Goal: Task Accomplishment & Management: Manage account settings

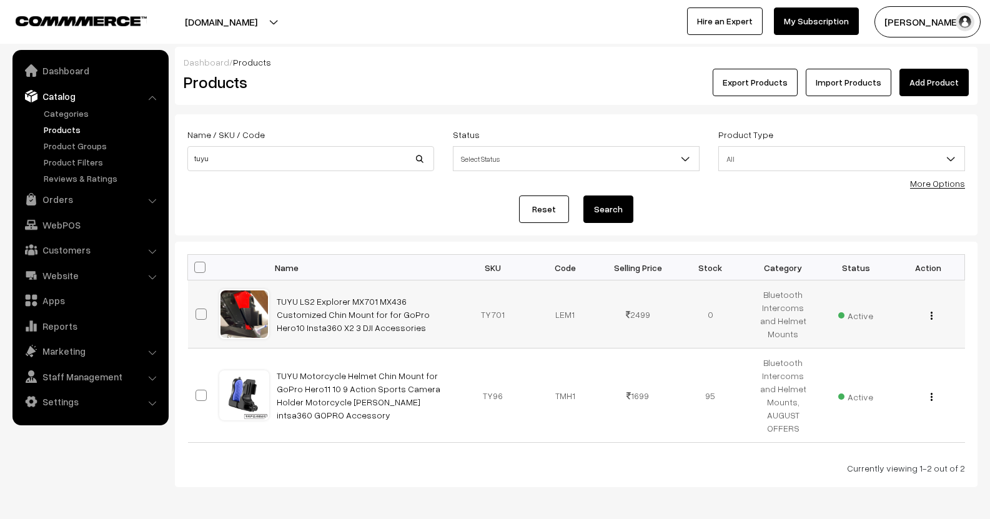
click at [930, 311] on button "button" at bounding box center [931, 316] width 3 height 10
click at [881, 347] on link "Edit" at bounding box center [876, 360] width 106 height 27
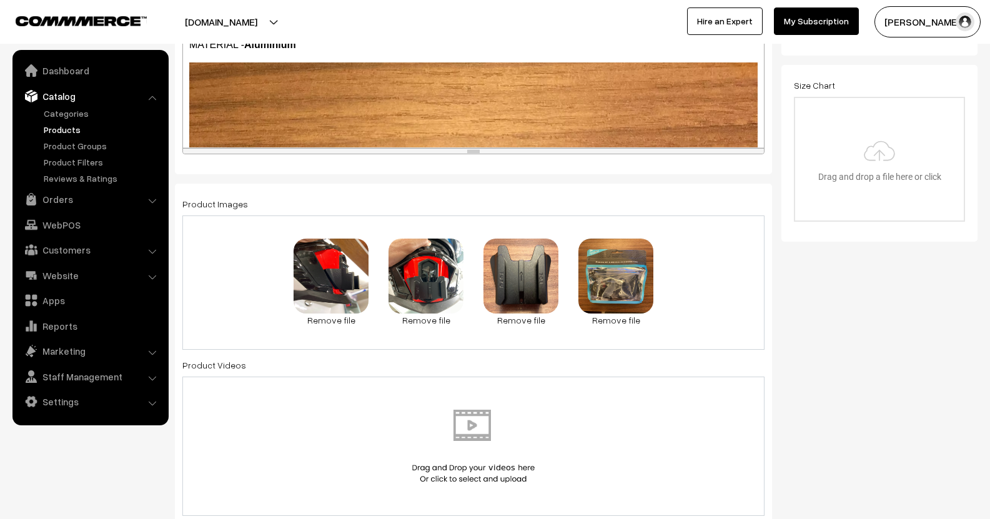
scroll to position [338, 0]
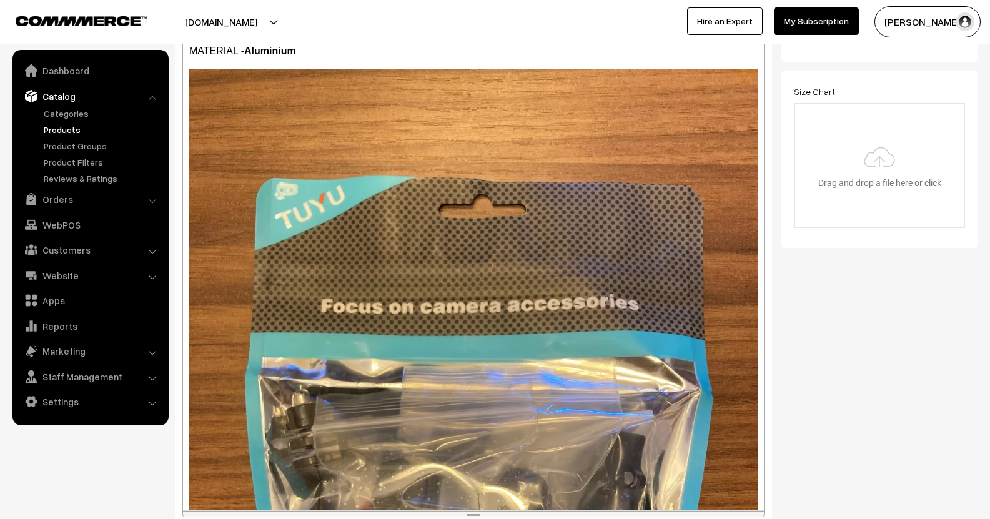
drag, startPoint x: 673, startPoint y: 156, endPoint x: 662, endPoint y: 541, distance: 385.7
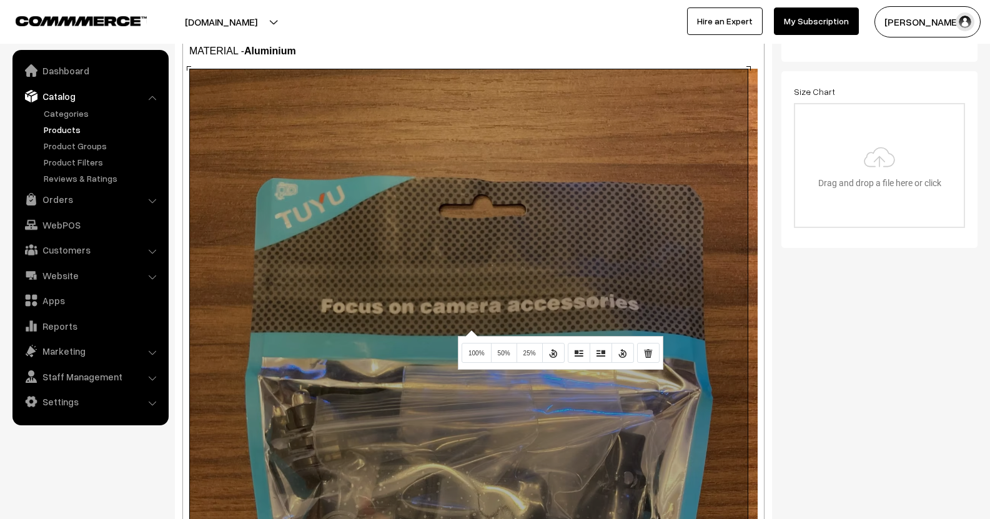
click at [470, 330] on div "895x1194 (Original: 1500x2000) TUYU LS2 Explorer MX701 AND MX436 Helmets Custom…" at bounding box center [473, 268] width 581 height 541
click at [478, 353] on span "100%" at bounding box center [477, 353] width 16 height 7
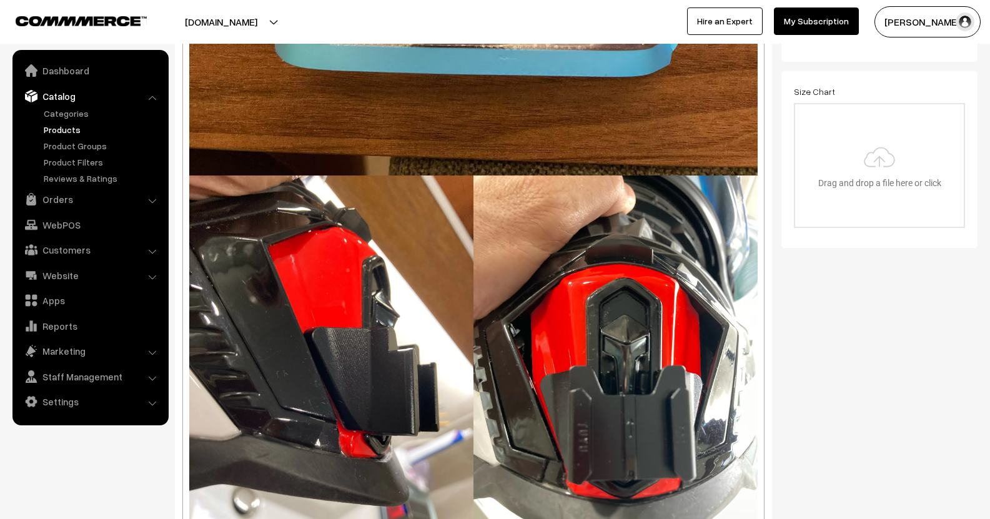
scroll to position [655, 0]
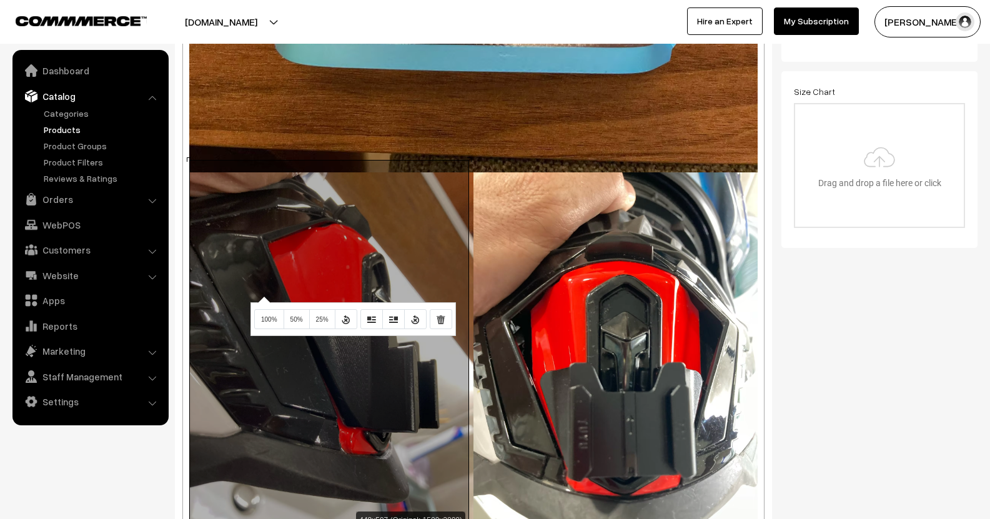
click at [262, 296] on div "448x597 (Original: 1500x2000) TUYU LS2 Explorer MX701 AND MX436 Helmets Customi…" at bounding box center [473, 268] width 581 height 541
click at [301, 312] on button "50%" at bounding box center [297, 319] width 26 height 20
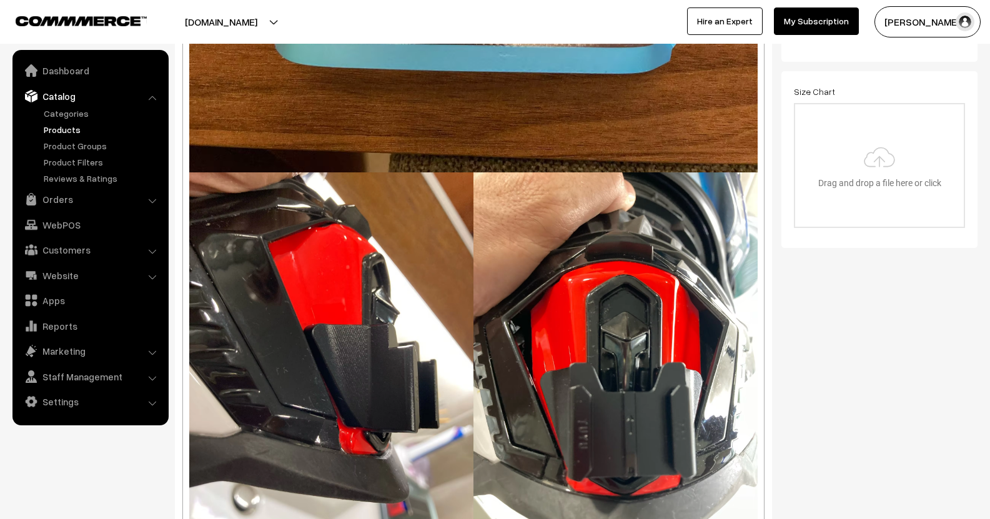
click at [569, 282] on div "448x597 (Original: 1500x2000) TUYU LS2 Explorer MX701 AND MX436 Helmets Customi…" at bounding box center [473, 268] width 581 height 541
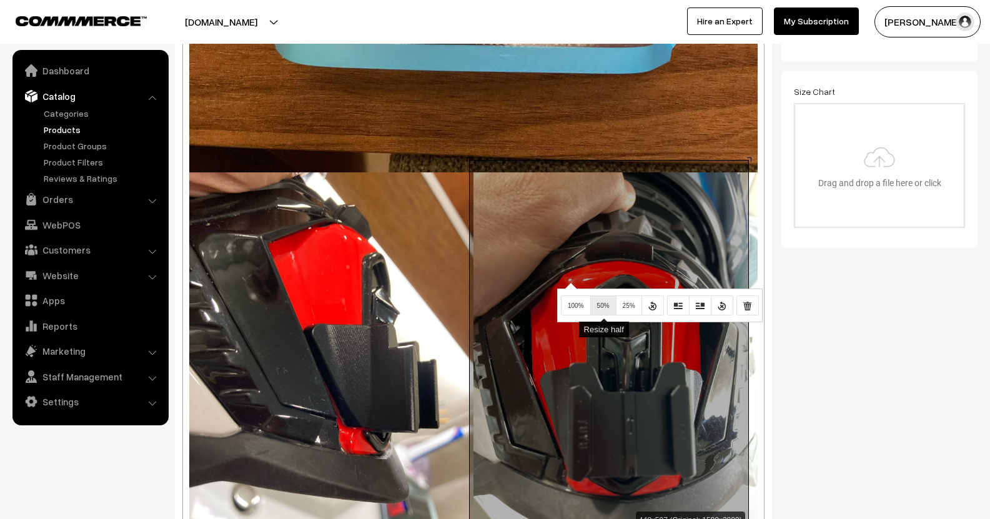
click at [598, 306] on span "50%" at bounding box center [603, 305] width 12 height 7
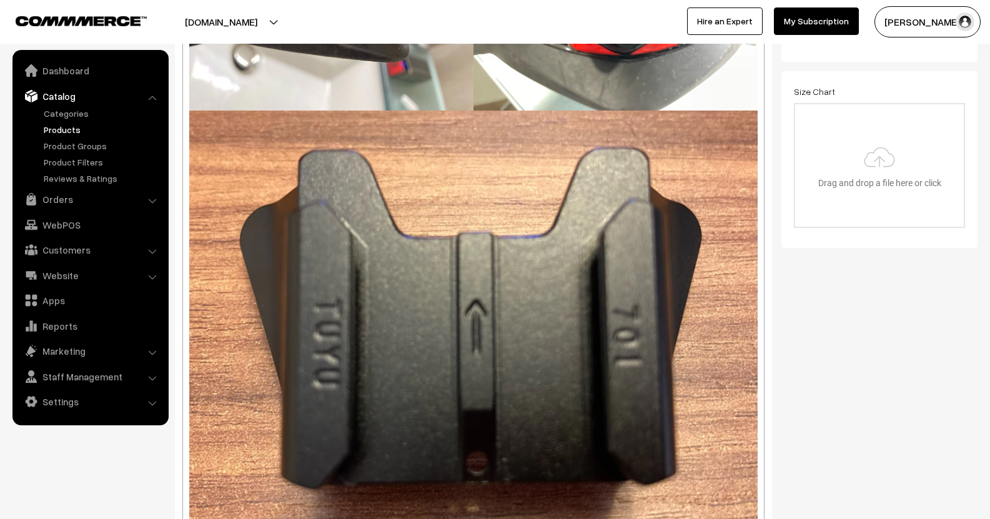
scroll to position [1095, 0]
click at [532, 337] on div "448x597 (Original: 1500x2000) TUYU LS2 Explorer MX701 AND MX436 Helmets Customi…" at bounding box center [473, 268] width 581 height 541
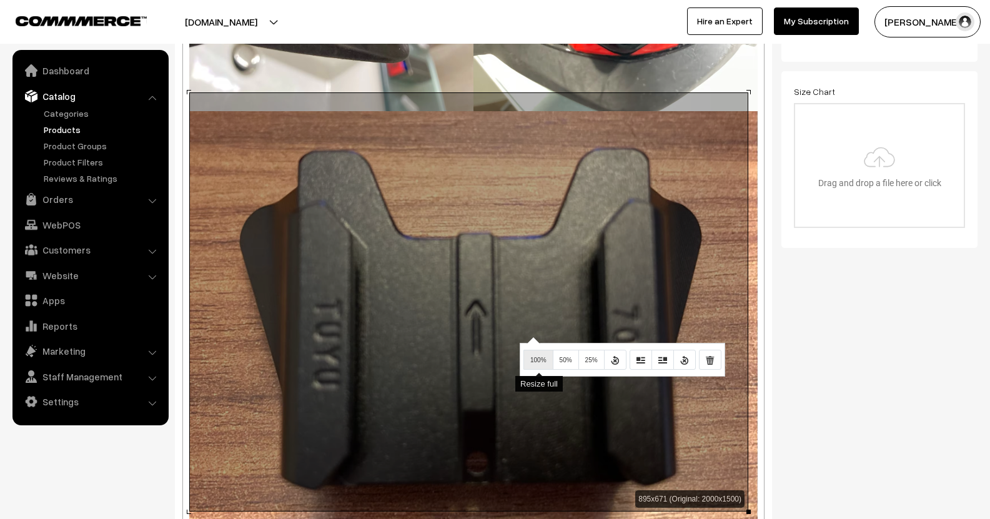
click at [536, 360] on span "100%" at bounding box center [539, 360] width 16 height 7
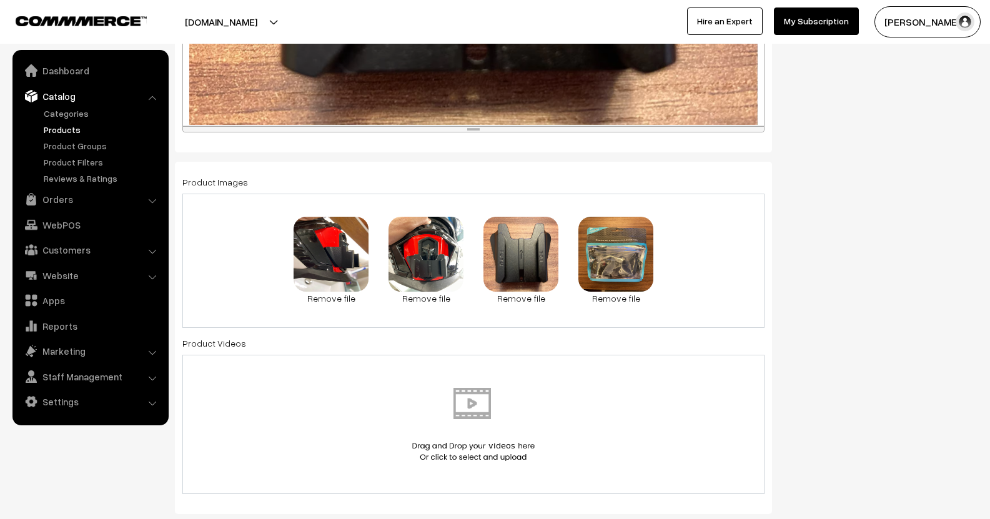
scroll to position [0, 0]
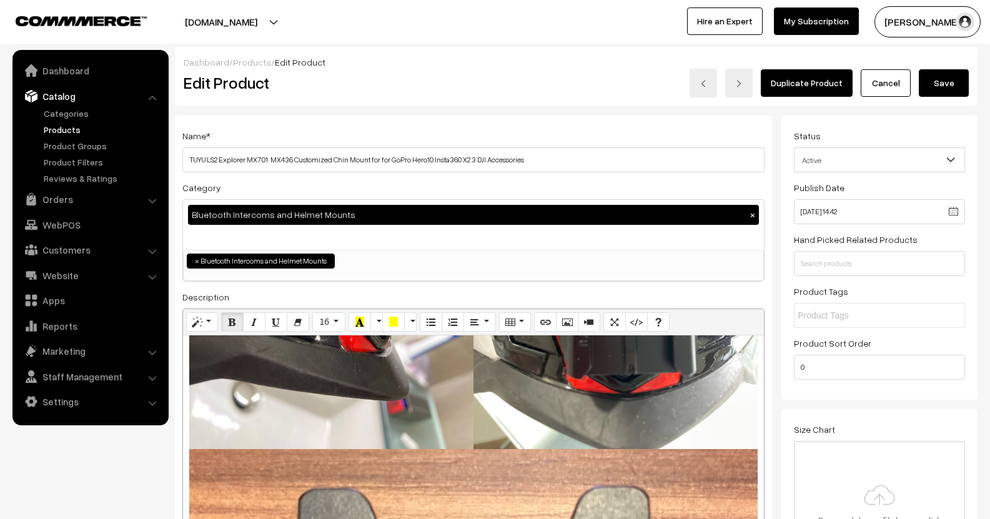
click at [937, 87] on button "Save" at bounding box center [944, 82] width 50 height 27
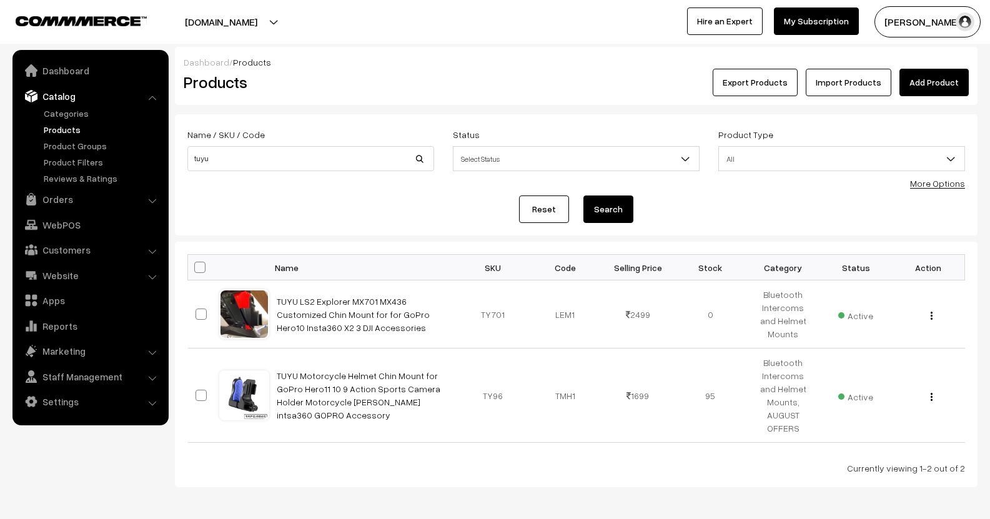
click at [67, 126] on link "Products" at bounding box center [103, 129] width 124 height 13
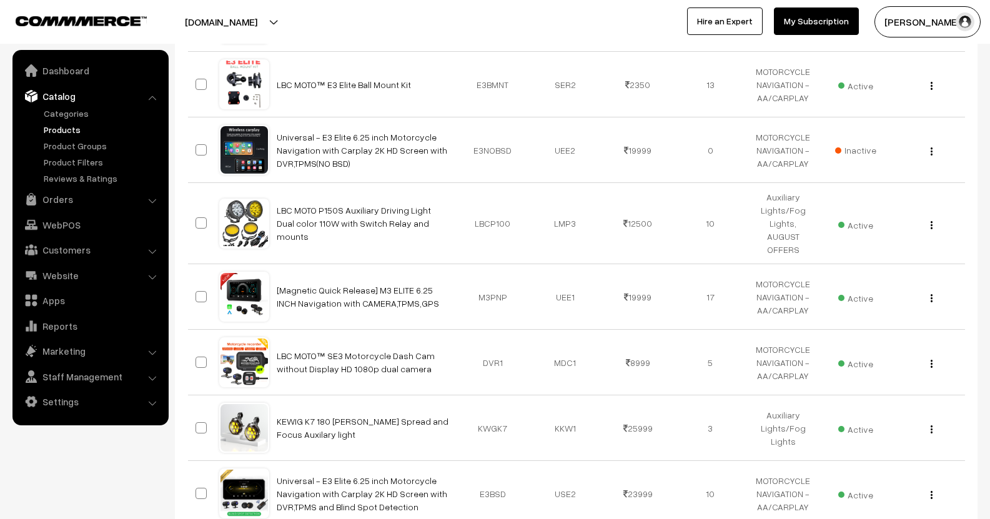
scroll to position [292, 0]
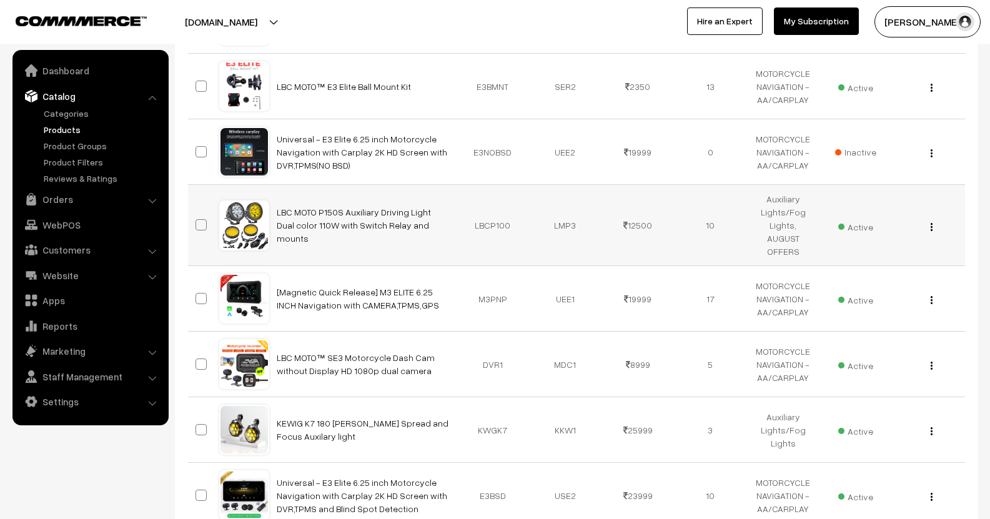
click at [932, 226] on td "View Edit Delete" at bounding box center [928, 225] width 72 height 81
click at [930, 224] on button "button" at bounding box center [931, 227] width 3 height 10
click at [890, 258] on link "Edit" at bounding box center [876, 271] width 106 height 27
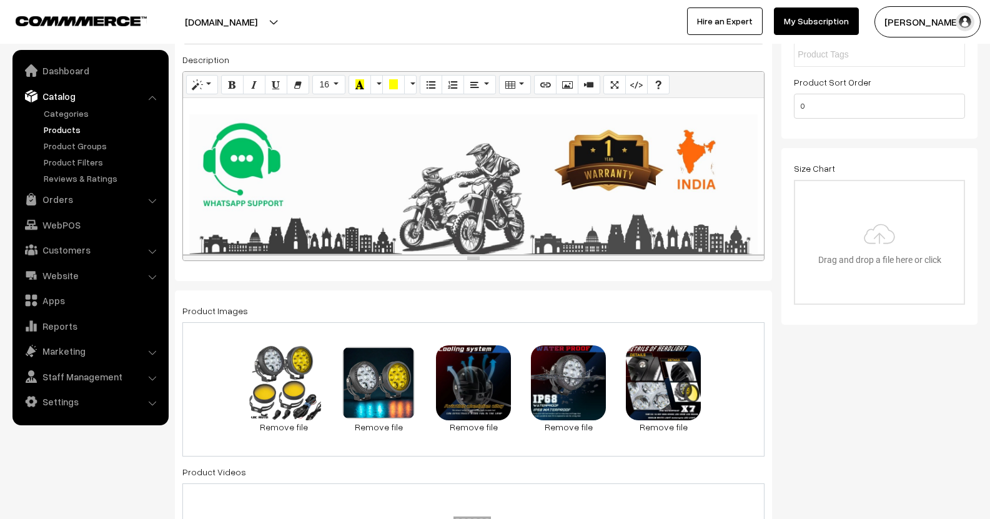
scroll to position [256, 0]
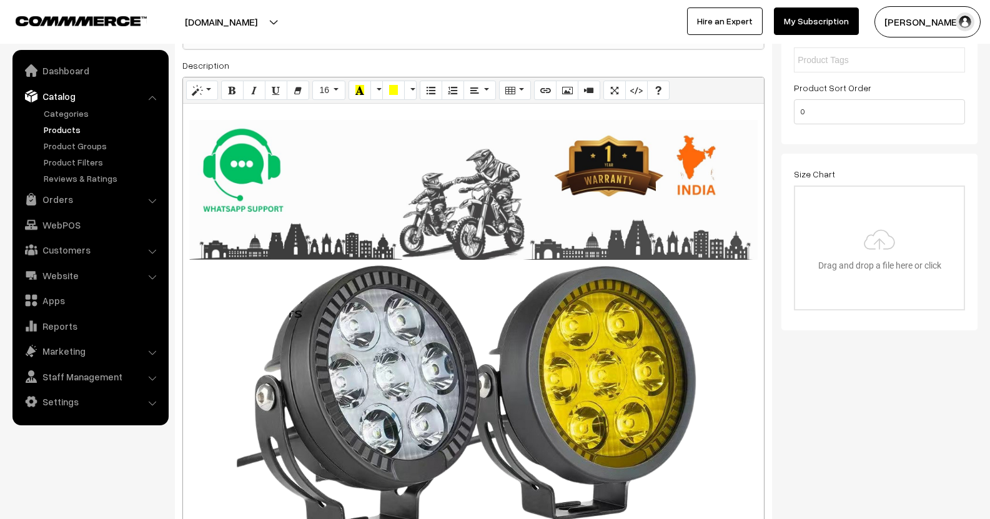
drag, startPoint x: 635, startPoint y: 264, endPoint x: 543, endPoint y: 549, distance: 299.6
click at [543, 264] on html "Thank you for showing interest. Our team will call you shortly. Close lbcmoto.c…" at bounding box center [495, 3] width 990 height 519
click at [461, 459] on div "MODEL LBC MOTO P150S WARRANTY 1 Year Replacement POWER 55W Each, Total 110W LUM…" at bounding box center [473, 325] width 581 height 442
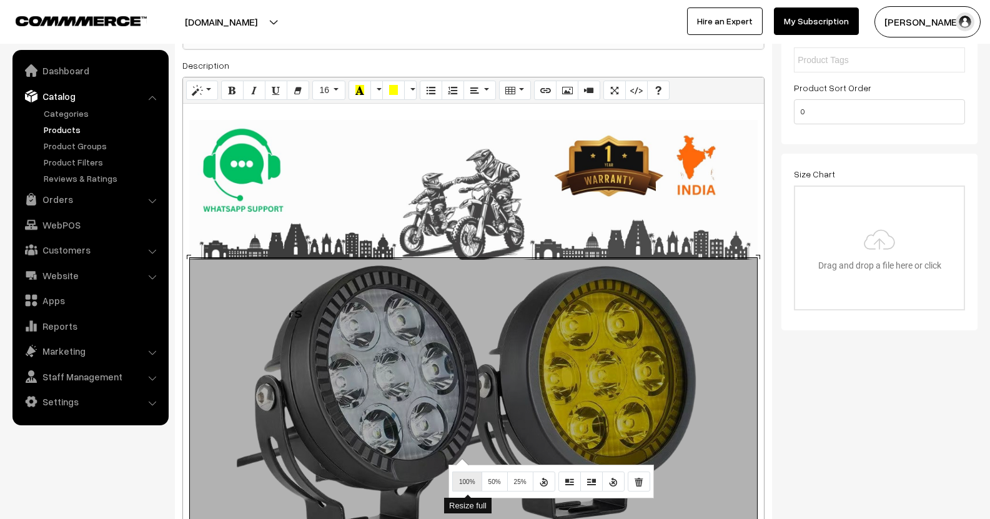
click at [469, 485] on span "100%" at bounding box center [467, 482] width 16 height 7
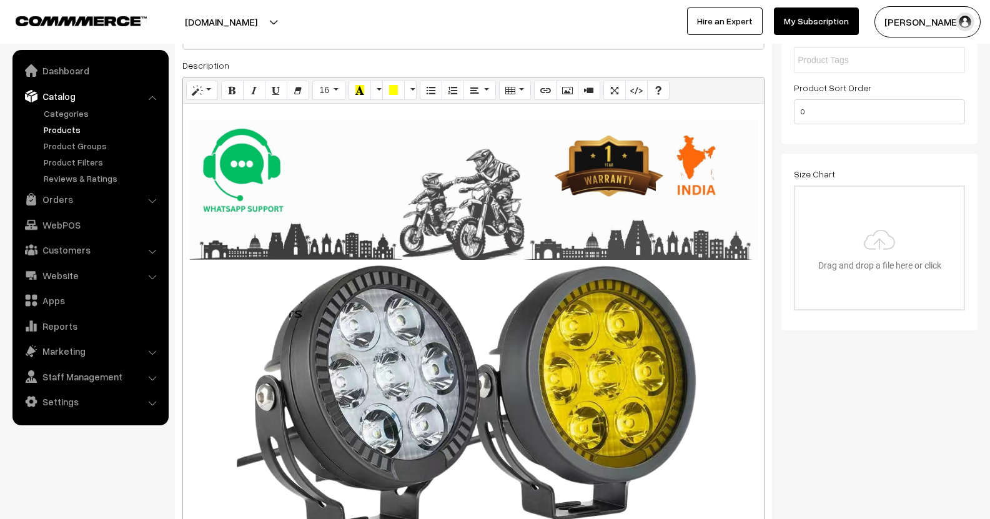
click at [731, 177] on div "910x910 (Original: 1198x1198) MODEL LBC MOTO P150S WARRANTY 1 Year Replacement …" at bounding box center [473, 325] width 581 height 442
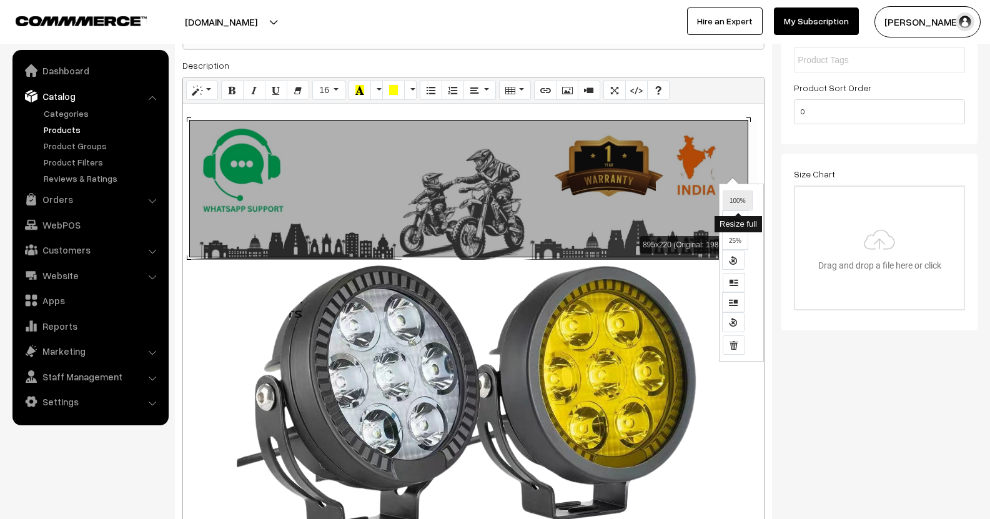
click at [734, 200] on span "100%" at bounding box center [738, 200] width 16 height 7
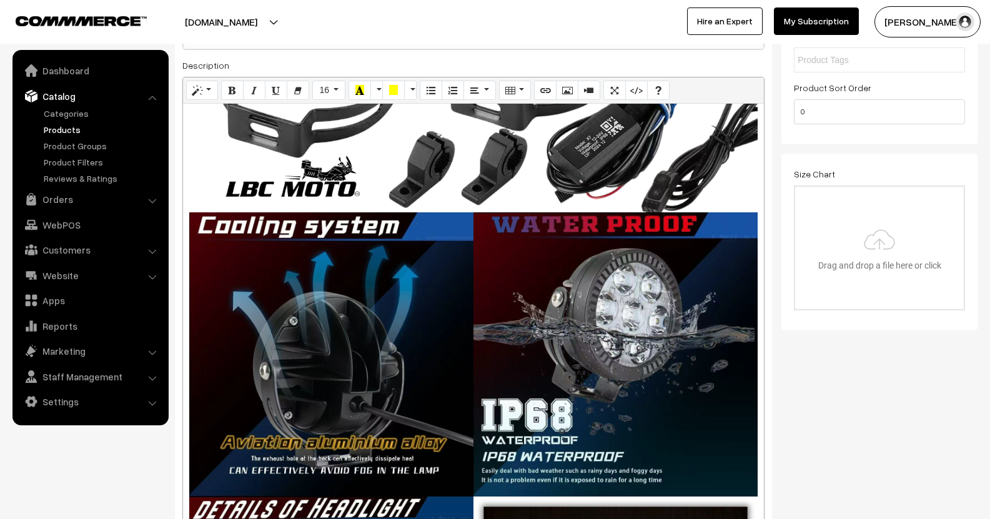
scroll to position [596, 0]
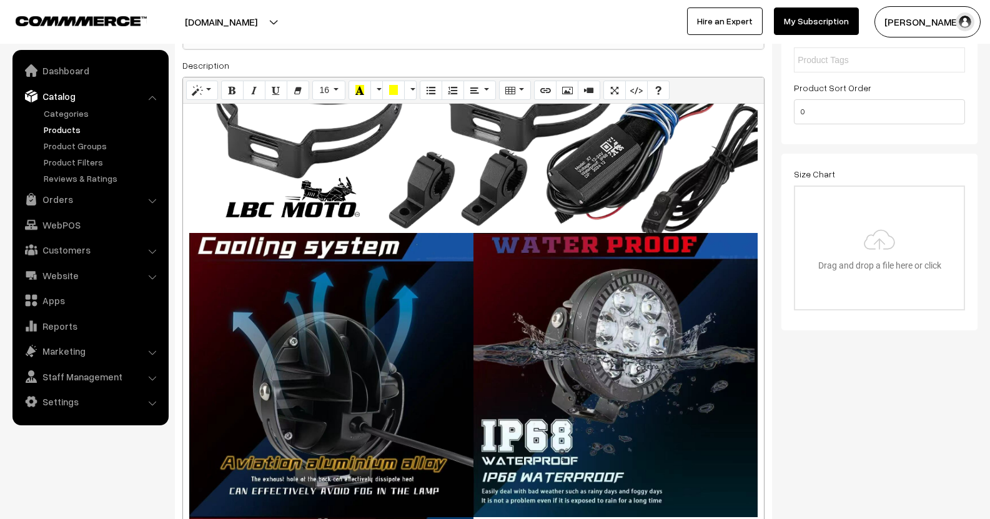
click at [344, 324] on div "895x220 (Original: 1988x488) MODEL LBC MOTO P150S WARRANTY 1 Year Replacement P…" at bounding box center [473, 325] width 581 height 442
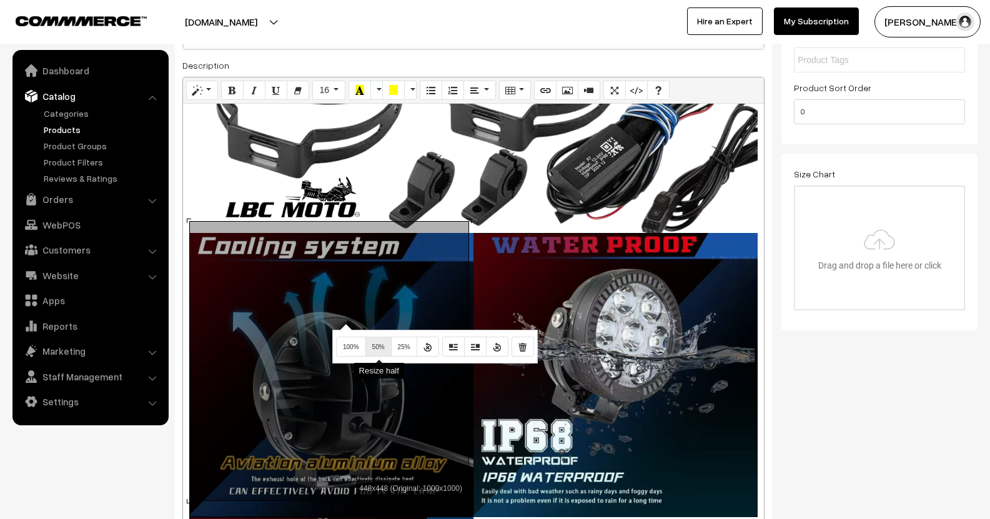
click at [377, 343] on button "50%" at bounding box center [379, 347] width 26 height 20
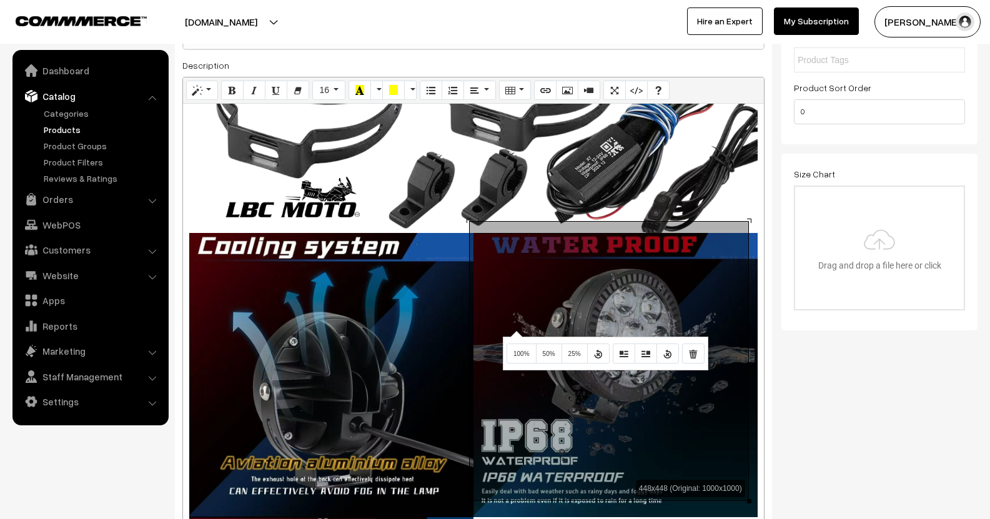
click at [515, 331] on div "448x448 (Original: 1000x1000) MODEL LBC MOTO P150S WARRANTY 1 Year Replacement …" at bounding box center [473, 325] width 581 height 442
click at [559, 363] on button "50%" at bounding box center [549, 354] width 26 height 20
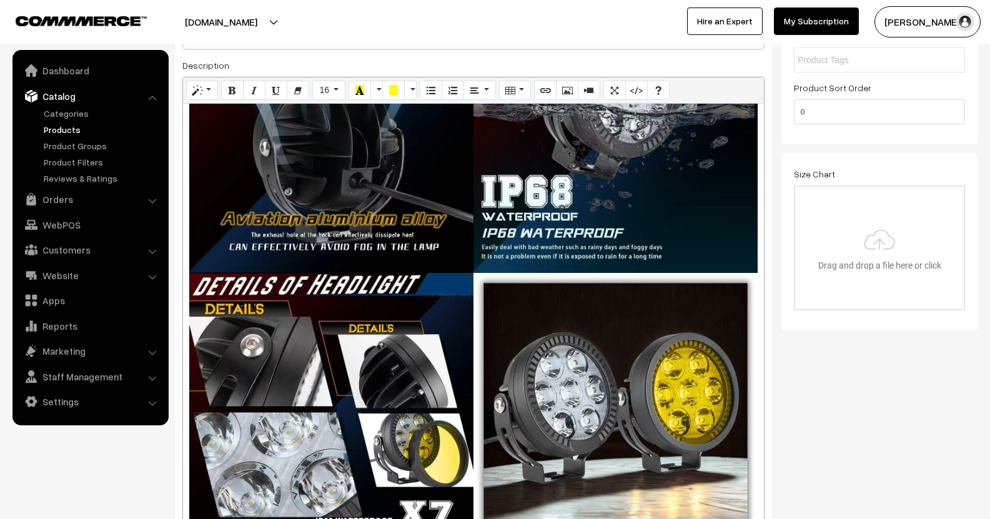
scroll to position [844, 0]
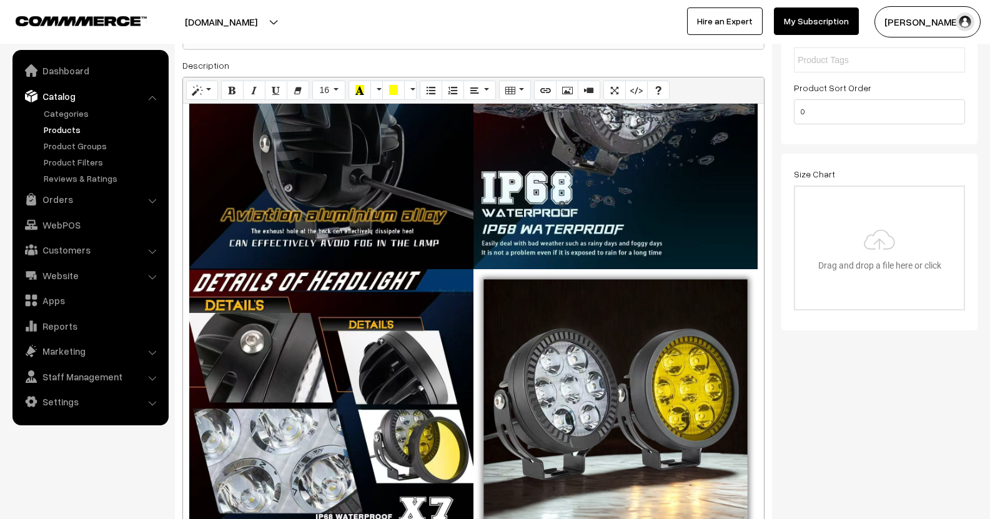
click at [317, 347] on div "448x448 (Original: 1000x1000) MODEL LBC MOTO P150S WARRANTY 1 Year Replacement …" at bounding box center [473, 325] width 581 height 442
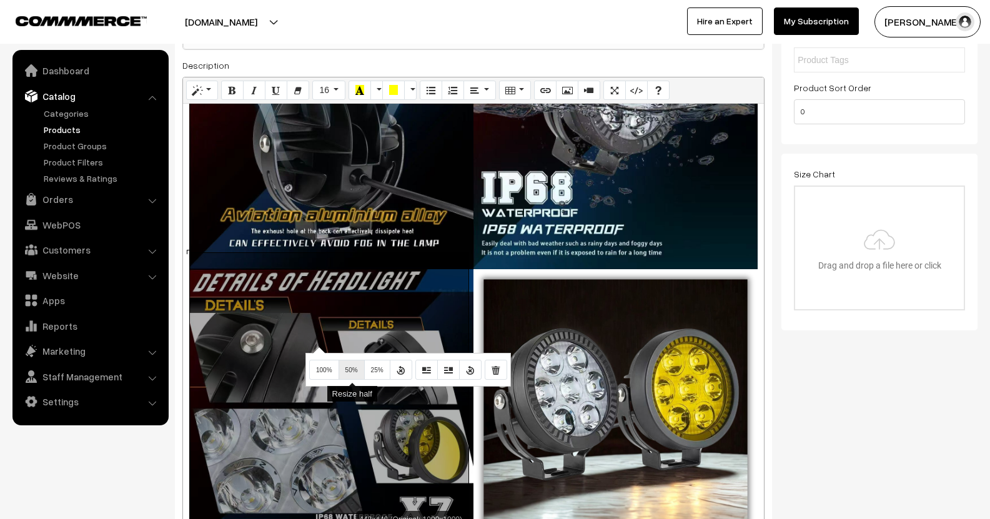
click at [347, 367] on button "50%" at bounding box center [352, 370] width 26 height 20
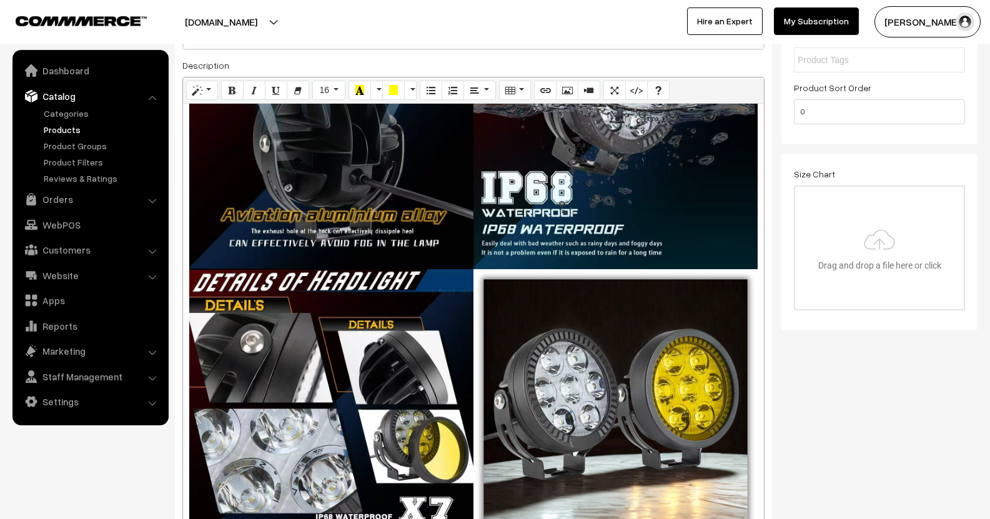
click at [569, 333] on div "448x448 (Original: 1000x1000) MODEL LBC MOTO P150S WARRANTY 1 Year Replacement …" at bounding box center [473, 325] width 581 height 442
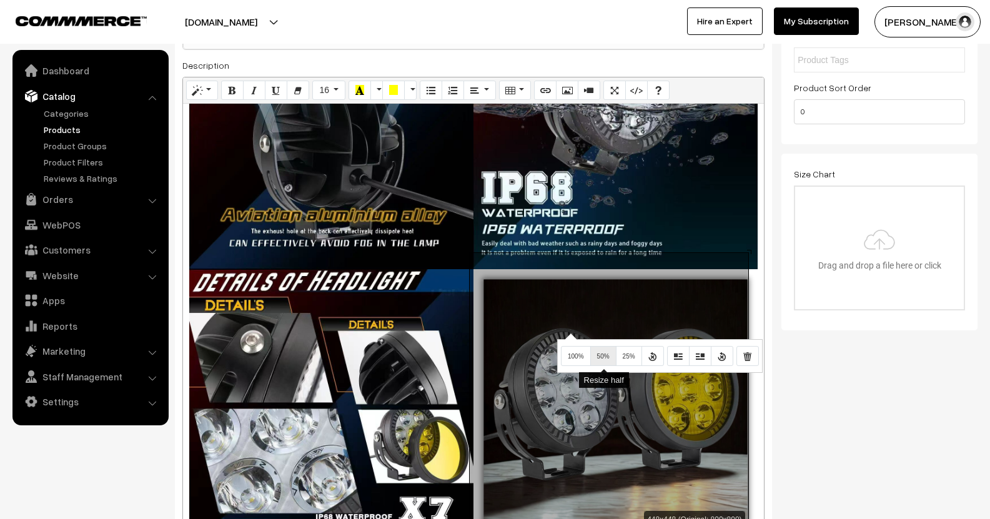
click at [593, 354] on button "50%" at bounding box center [604, 356] width 26 height 20
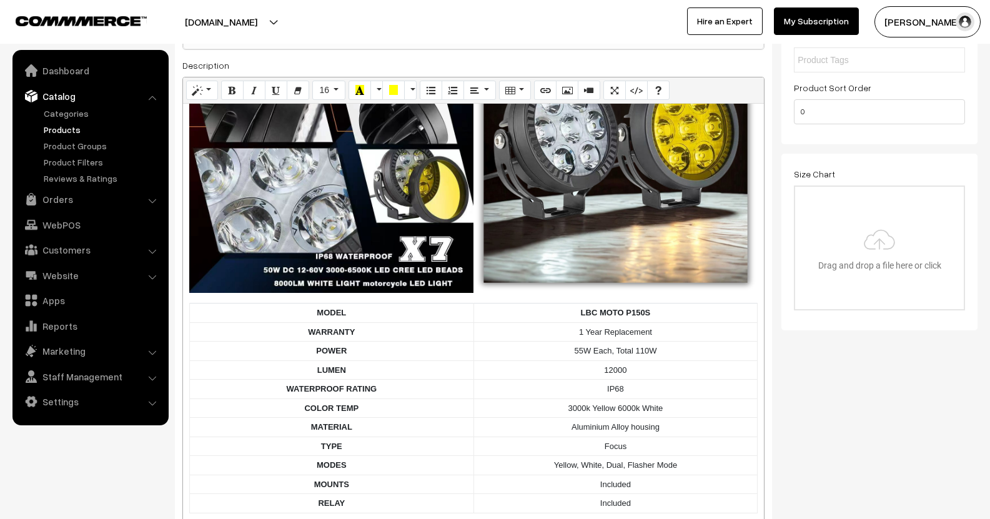
scroll to position [1215, 0]
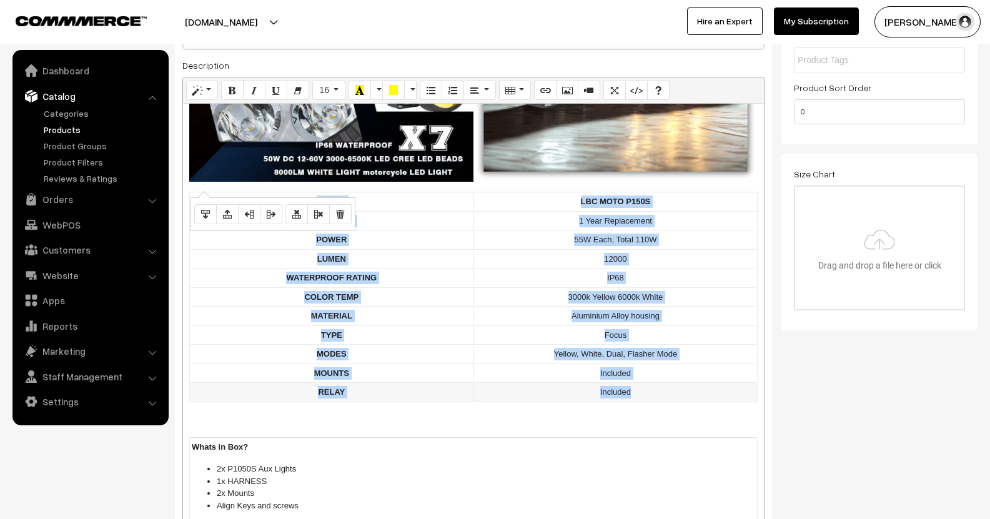
drag, startPoint x: 313, startPoint y: 181, endPoint x: 671, endPoint y: 374, distance: 406.8
click at [671, 374] on tbody "MODEL LBC MOTO P150S WARRANTY 1 Year Replacement POWER 55W Each, Total 110W LUM…" at bounding box center [474, 297] width 568 height 210
click at [493, 87] on button "Paragraph" at bounding box center [480, 91] width 32 height 20
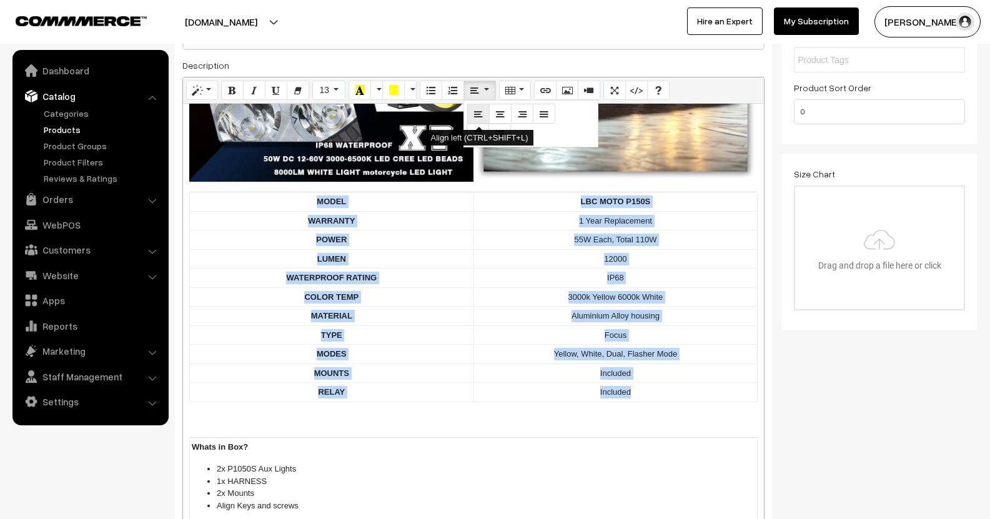
click at [480, 111] on icon "Align left (CTRL+SHIFT+L)" at bounding box center [478, 113] width 9 height 10
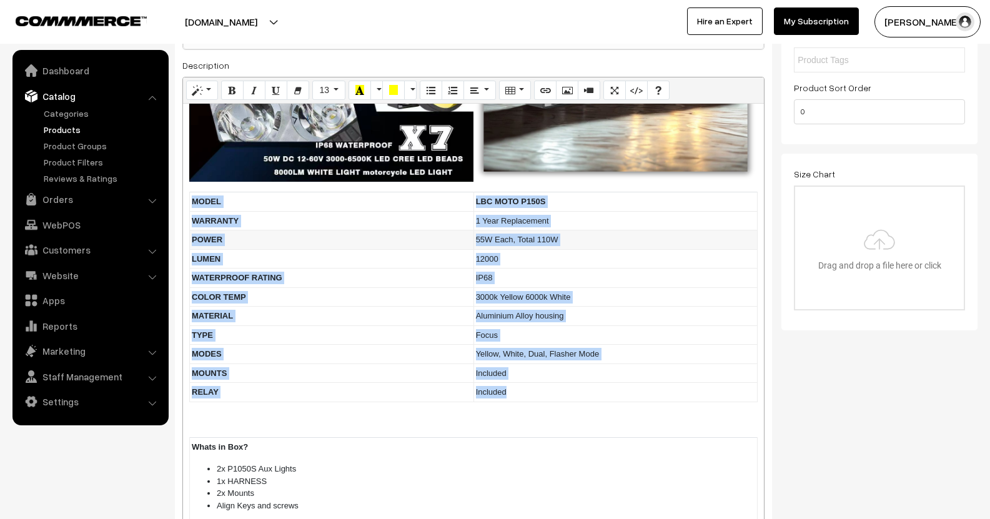
click at [589, 231] on td "55W Each, Total 110W" at bounding box center [616, 240] width 284 height 19
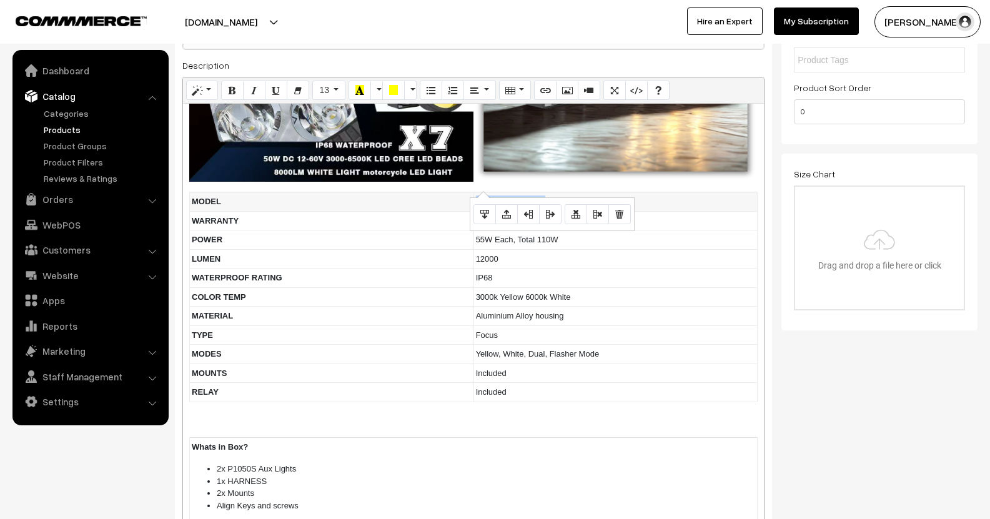
drag, startPoint x: 599, startPoint y: 175, endPoint x: 471, endPoint y: 177, distance: 128.7
click at [474, 192] on td "LBC MOTO P150S" at bounding box center [616, 201] width 284 height 19
click at [236, 89] on icon "Bold (CTRL+B)" at bounding box center [232, 90] width 9 height 10
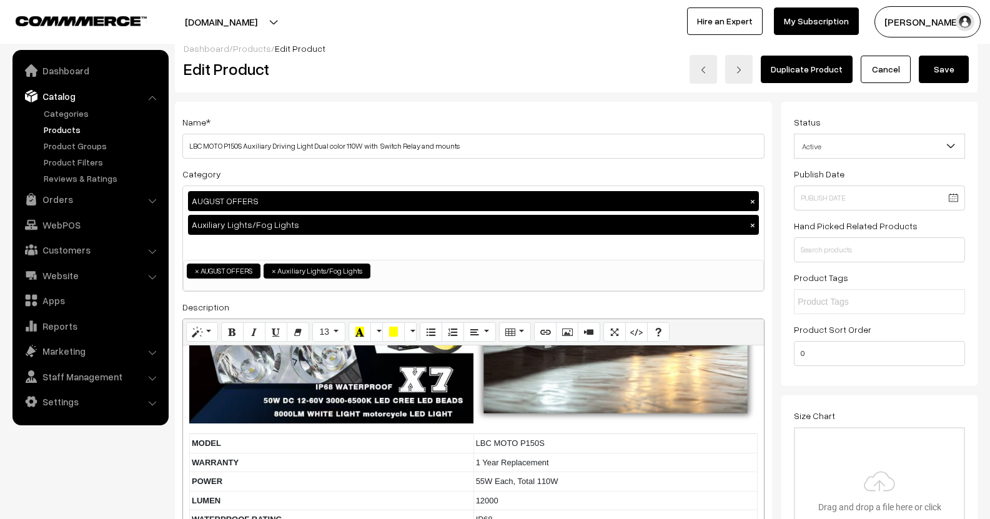
scroll to position [0, 0]
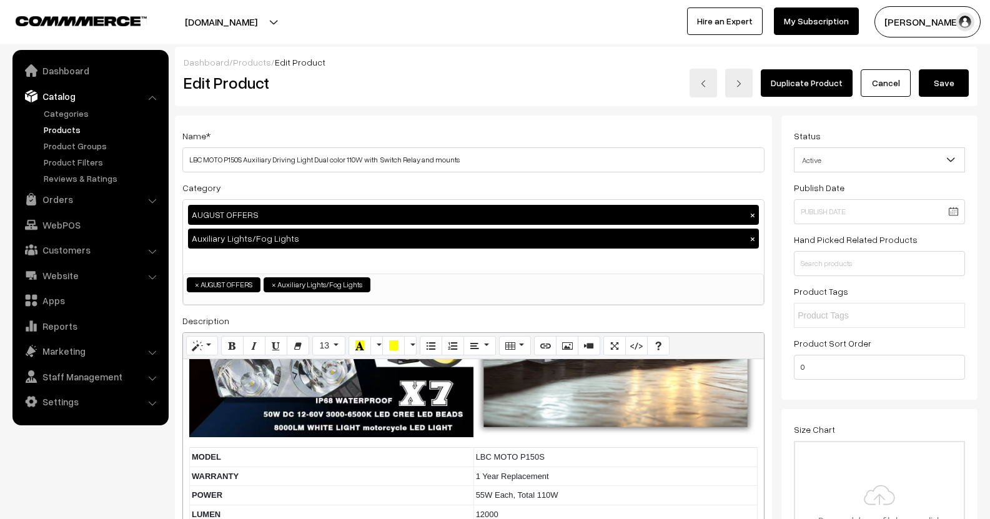
click at [960, 87] on button "Save" at bounding box center [944, 82] width 50 height 27
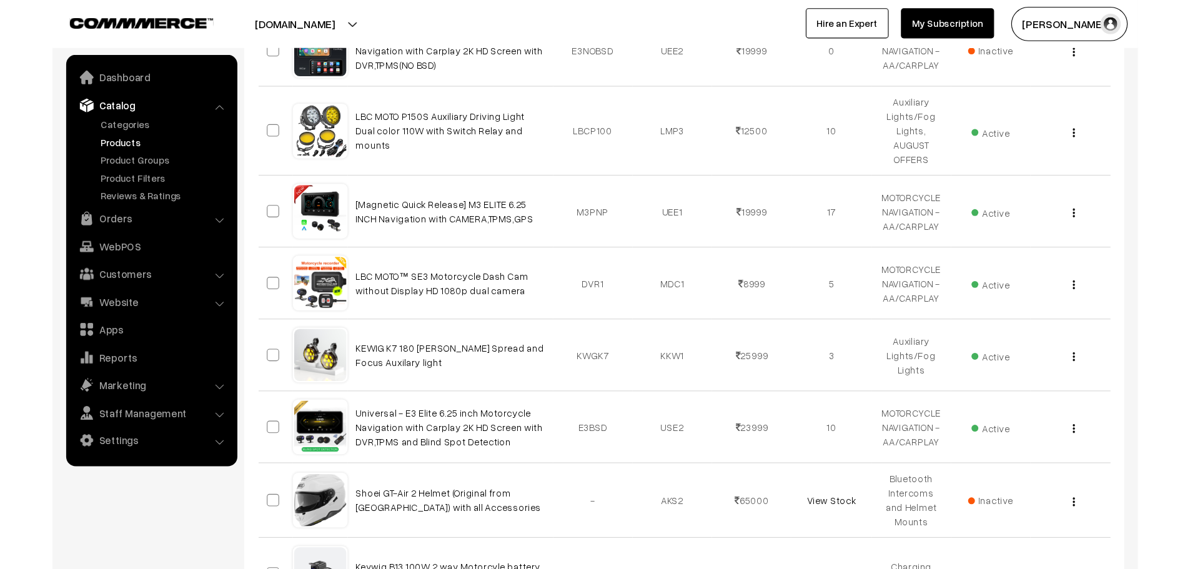
scroll to position [399, 0]
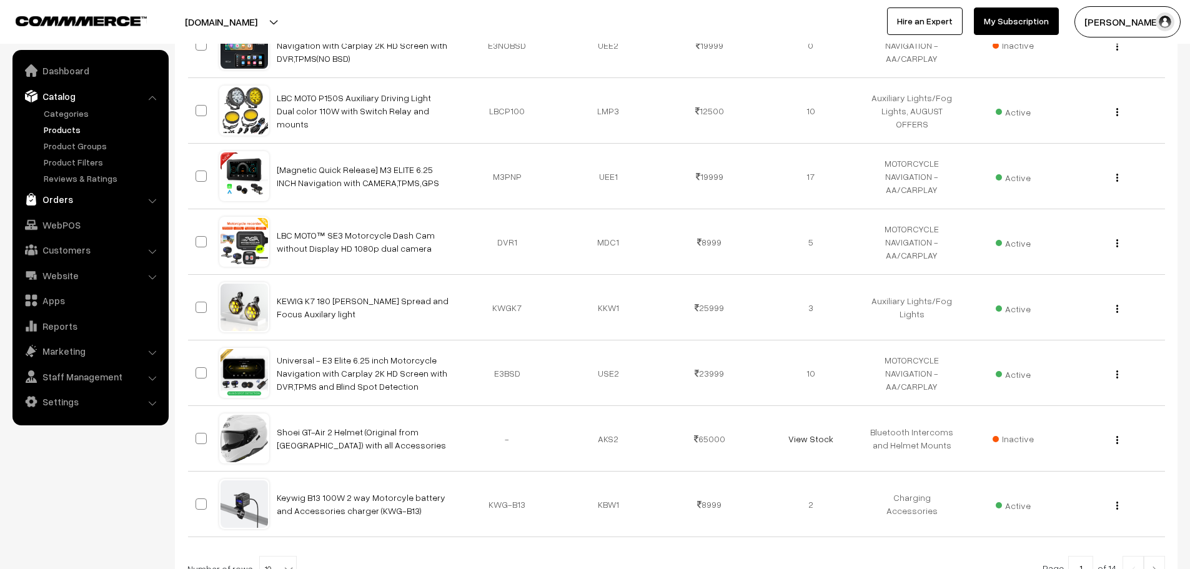
click at [65, 208] on link "Orders" at bounding box center [90, 199] width 149 height 22
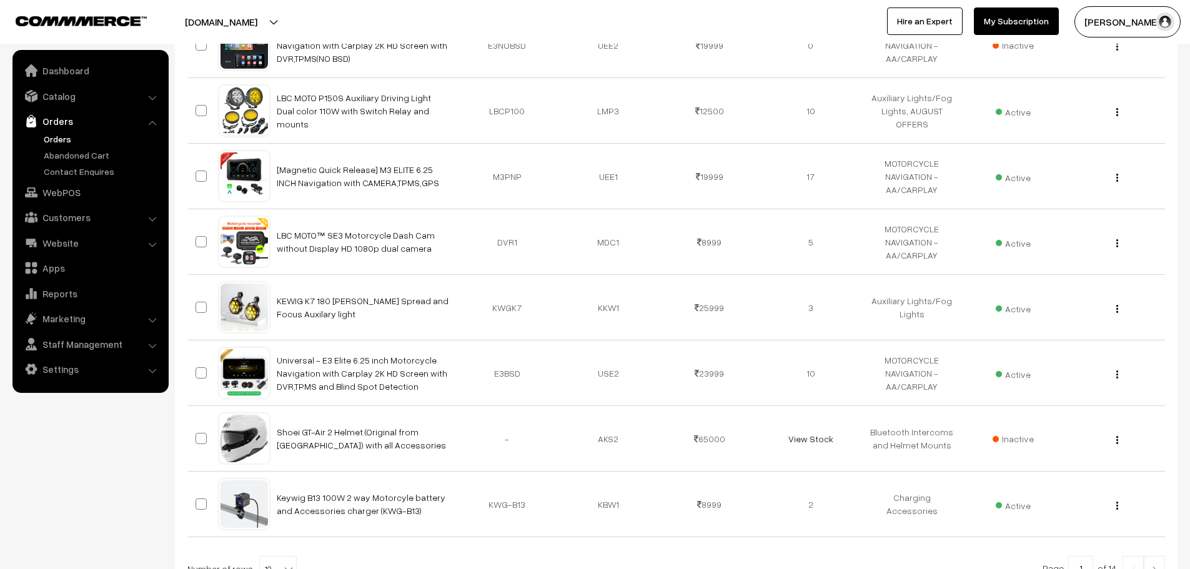
click at [61, 141] on link "Orders" at bounding box center [103, 138] width 124 height 13
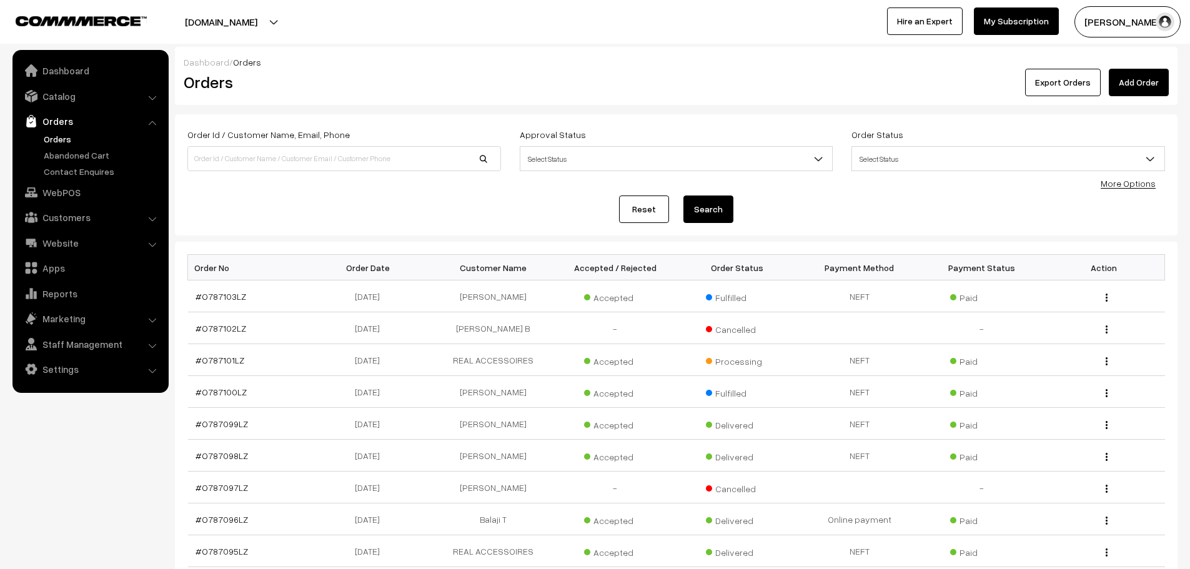
click at [1151, 76] on link "Add Order" at bounding box center [1139, 82] width 60 height 27
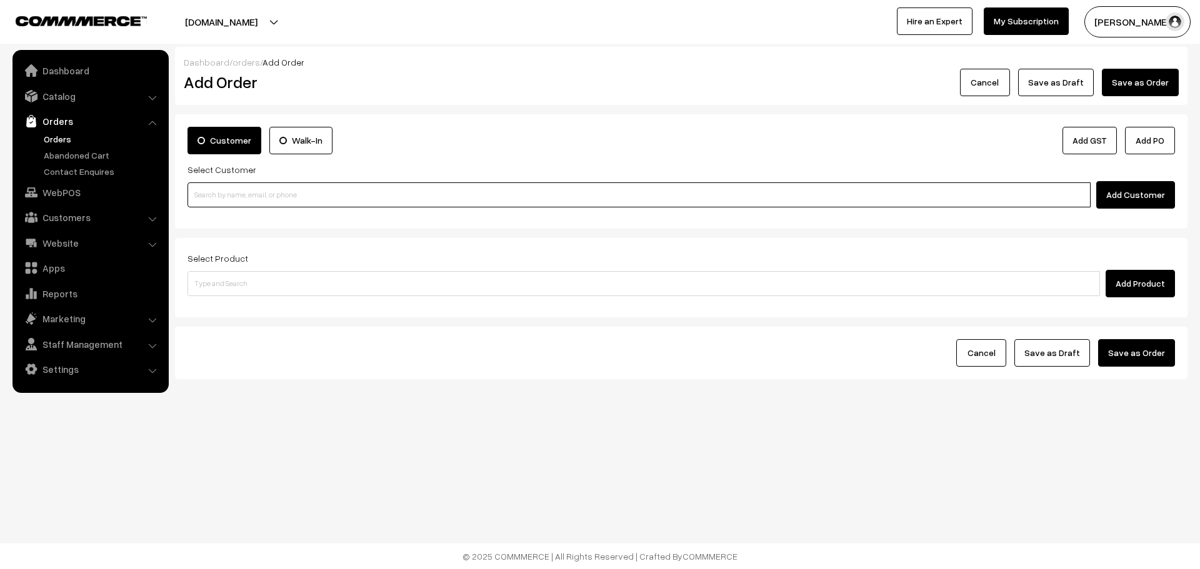
paste input "+91 98451 48750"
drag, startPoint x: 208, startPoint y: 202, endPoint x: 165, endPoint y: 199, distance: 43.2
click at [167, 198] on body "Thank you for showing interest. Our team will call you shortly. Close lbcmoto.c…" at bounding box center [600, 284] width 1200 height 569
click at [216, 197] on input "98451 48750" at bounding box center [638, 194] width 903 height 25
click at [266, 204] on input "9845148750" at bounding box center [638, 194] width 903 height 25
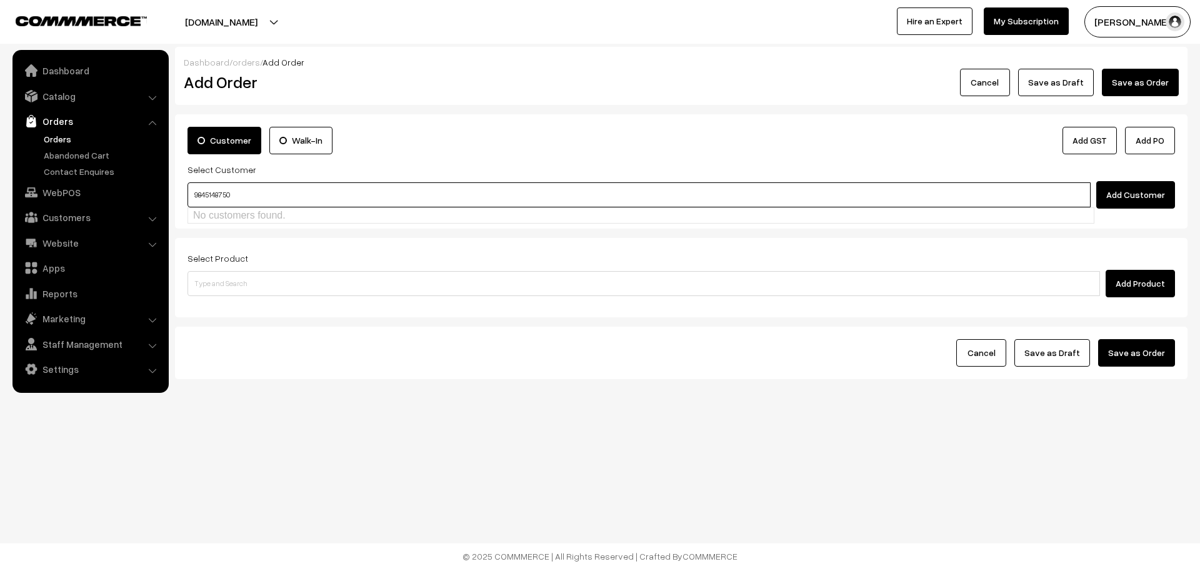
click at [197, 196] on input "9845148750" at bounding box center [638, 194] width 903 height 25
click at [195, 196] on input "9845148750" at bounding box center [638, 194] width 903 height 25
click at [289, 199] on input "9845148750" at bounding box center [638, 194] width 903 height 25
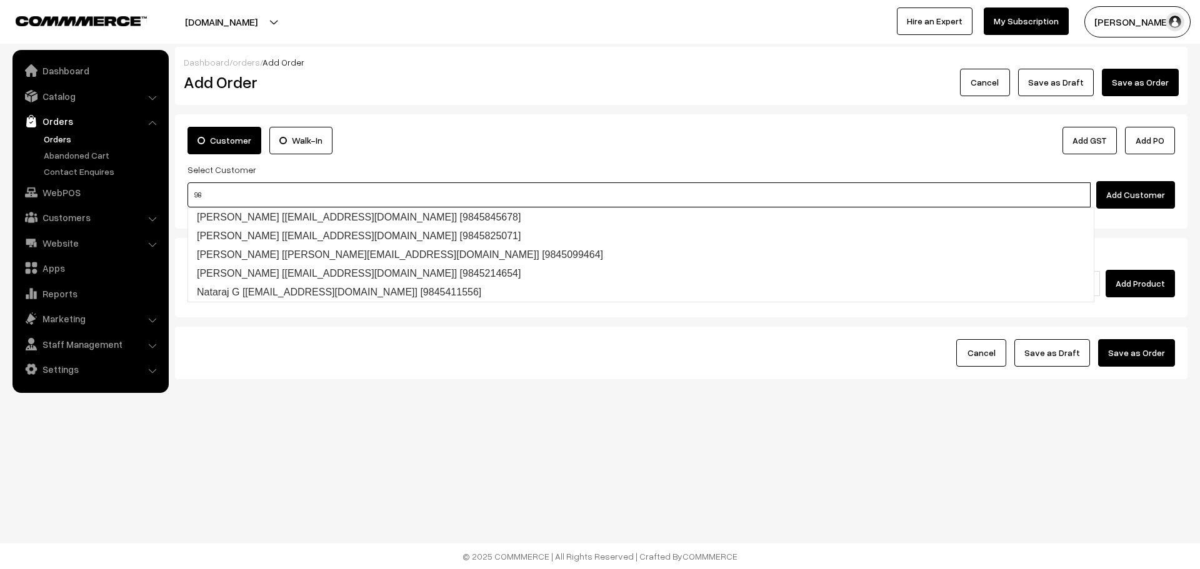
type input "9"
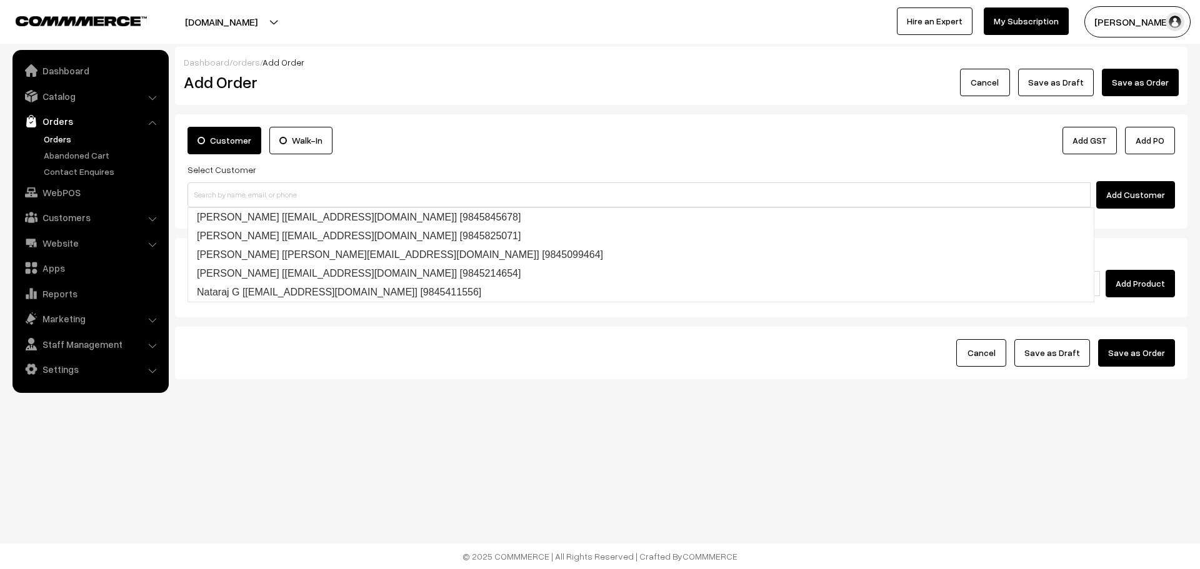
click at [62, 134] on link "Orders" at bounding box center [103, 138] width 124 height 13
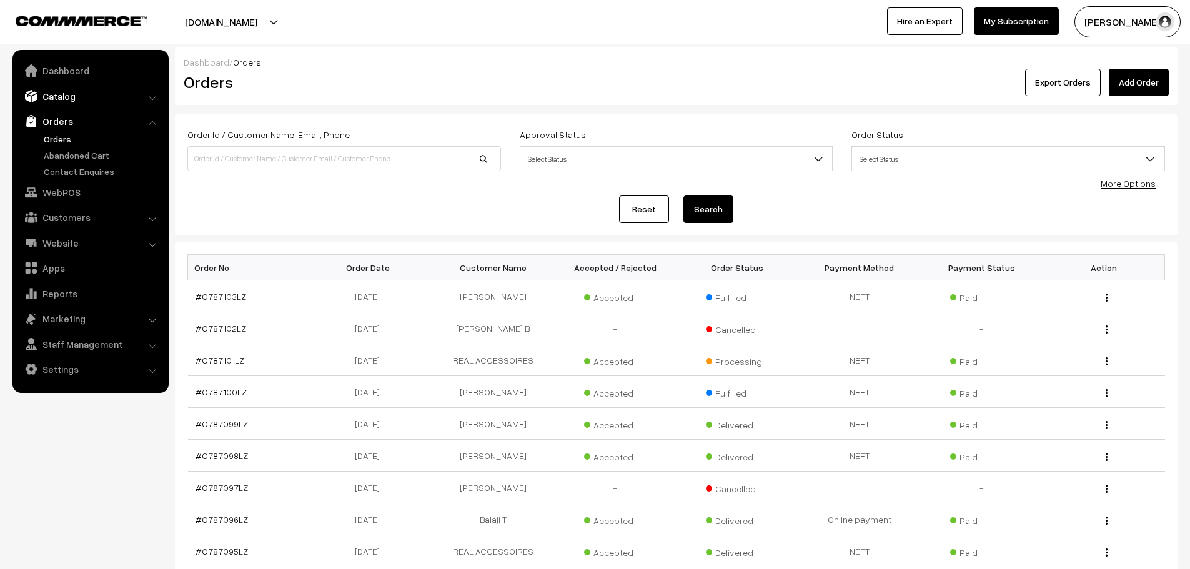
click at [76, 99] on link "Catalog" at bounding box center [90, 96] width 149 height 22
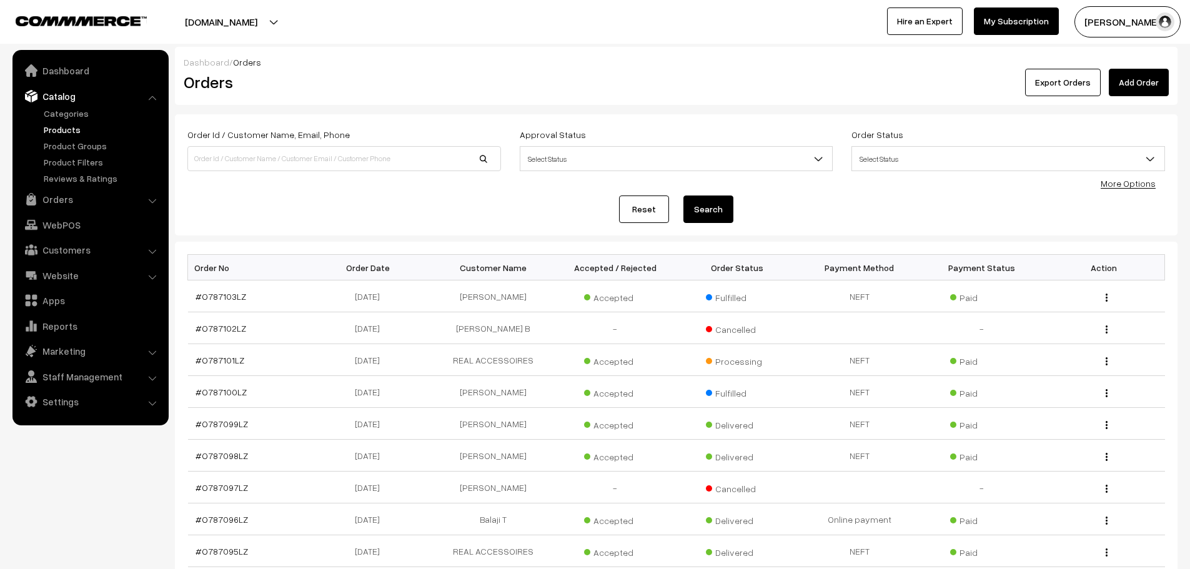
click at [68, 131] on link "Products" at bounding box center [103, 129] width 124 height 13
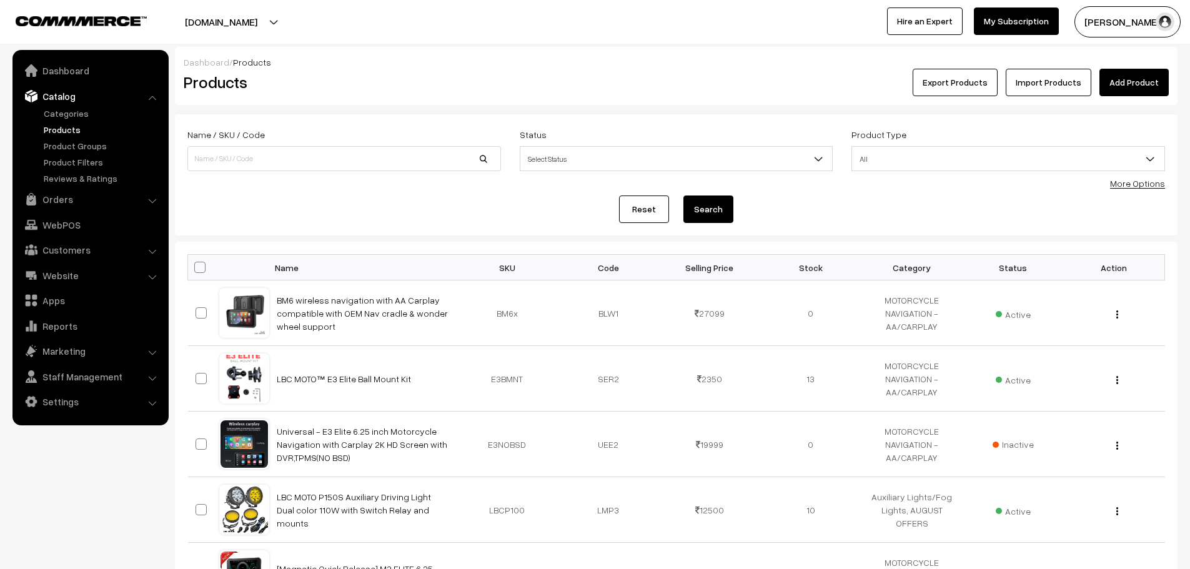
click at [60, 134] on link "Products" at bounding box center [103, 129] width 124 height 13
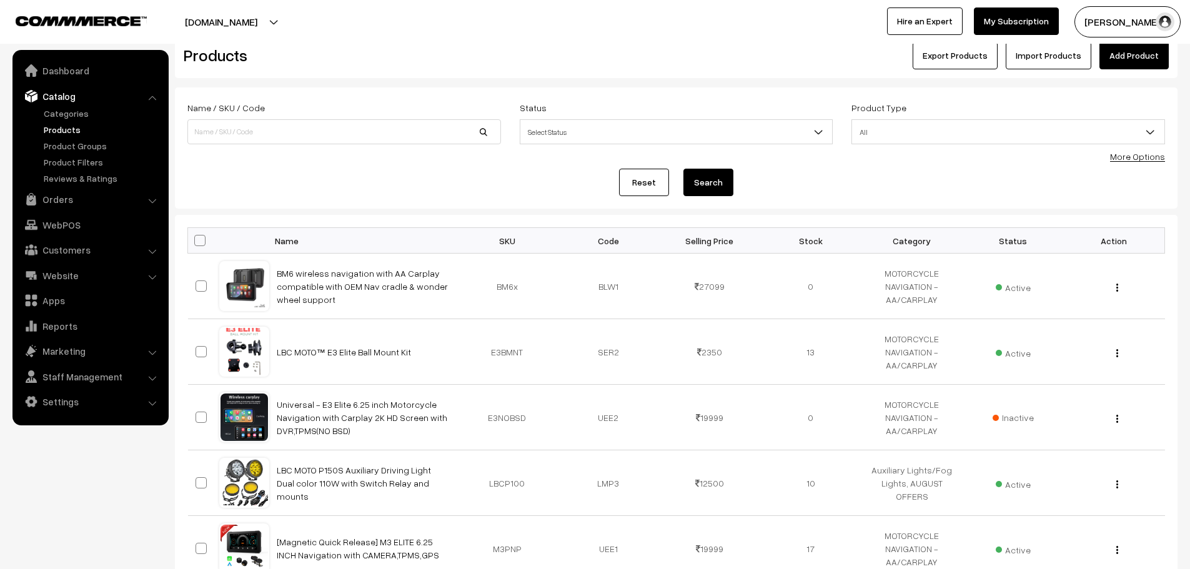
scroll to position [24, 0]
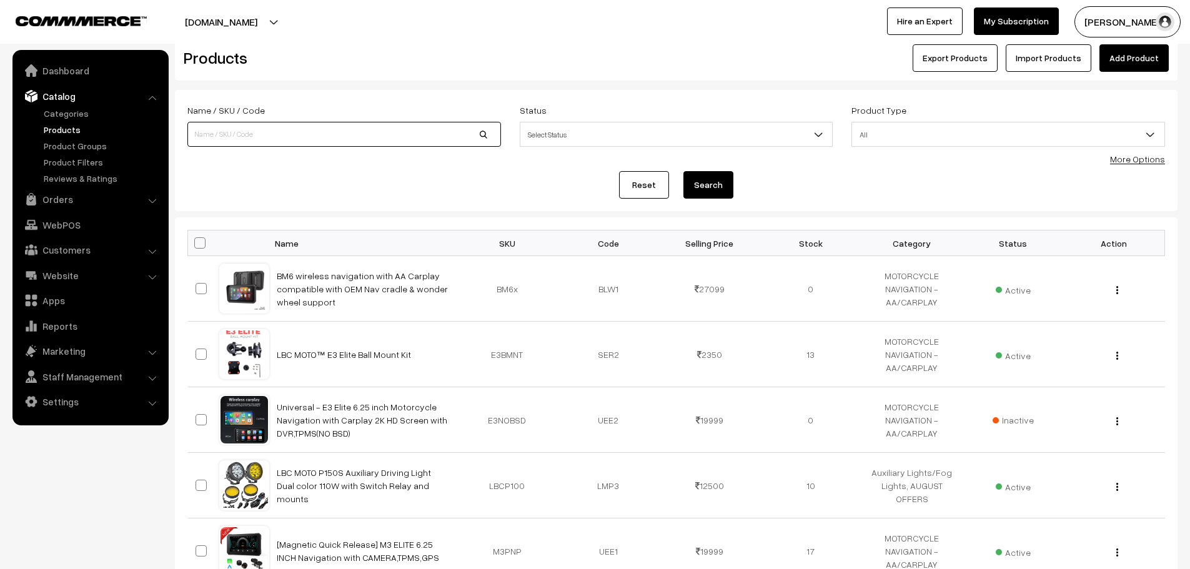
click at [290, 134] on input at bounding box center [344, 134] width 314 height 25
type input "S3P"
click at [684, 171] on button "Search" at bounding box center [709, 184] width 50 height 27
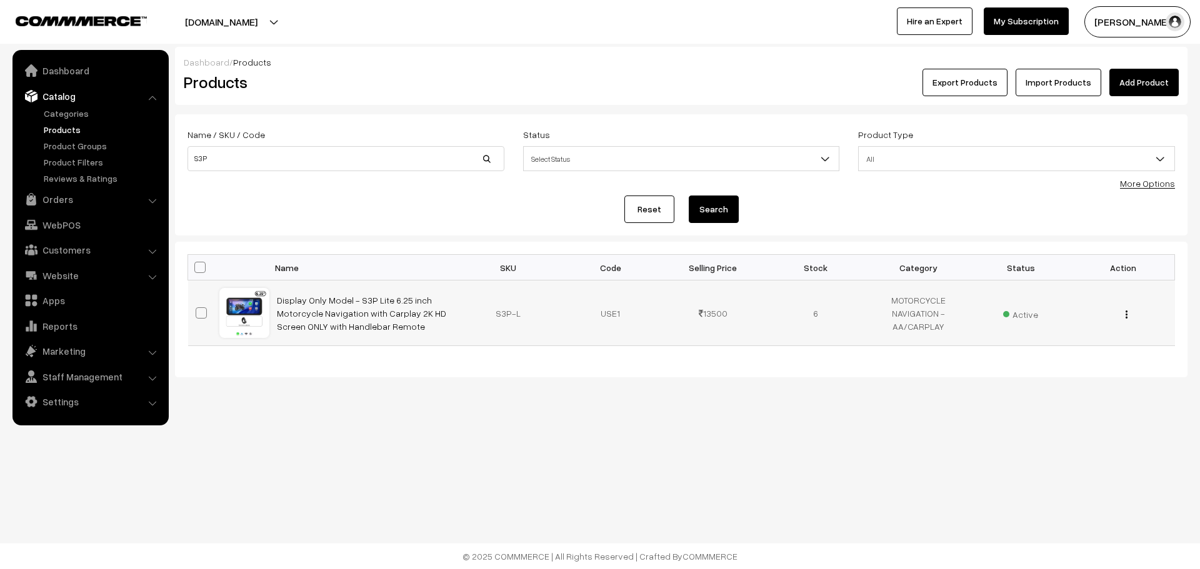
click at [1127, 313] on button "button" at bounding box center [1126, 314] width 3 height 10
click at [1055, 349] on link "Edit" at bounding box center [1070, 359] width 106 height 27
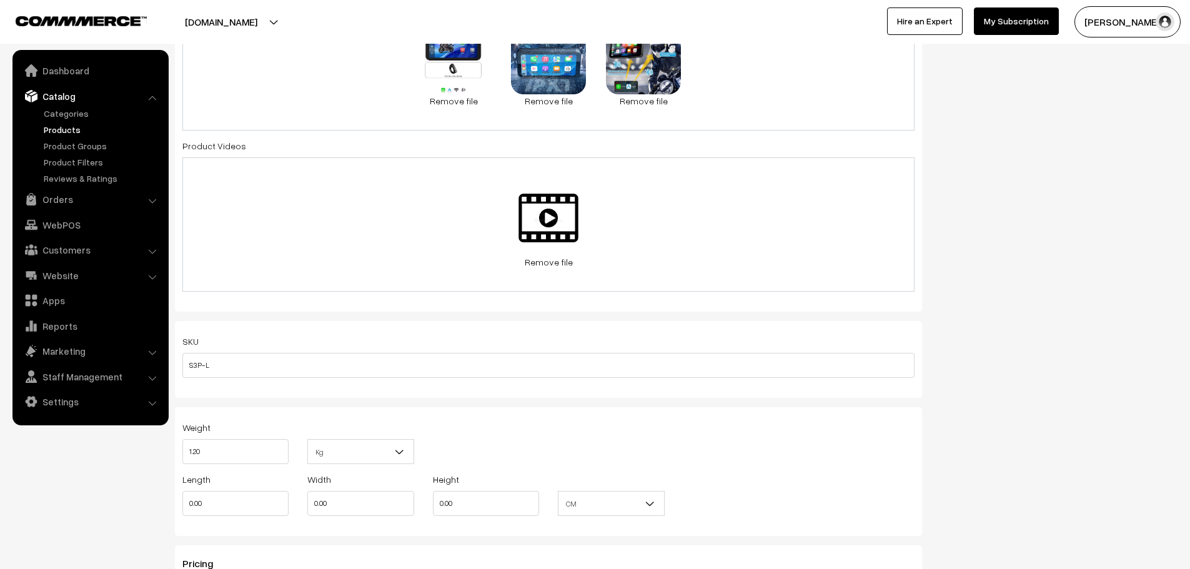
scroll to position [562, 0]
click at [553, 266] on link "Remove file" at bounding box center [548, 263] width 75 height 13
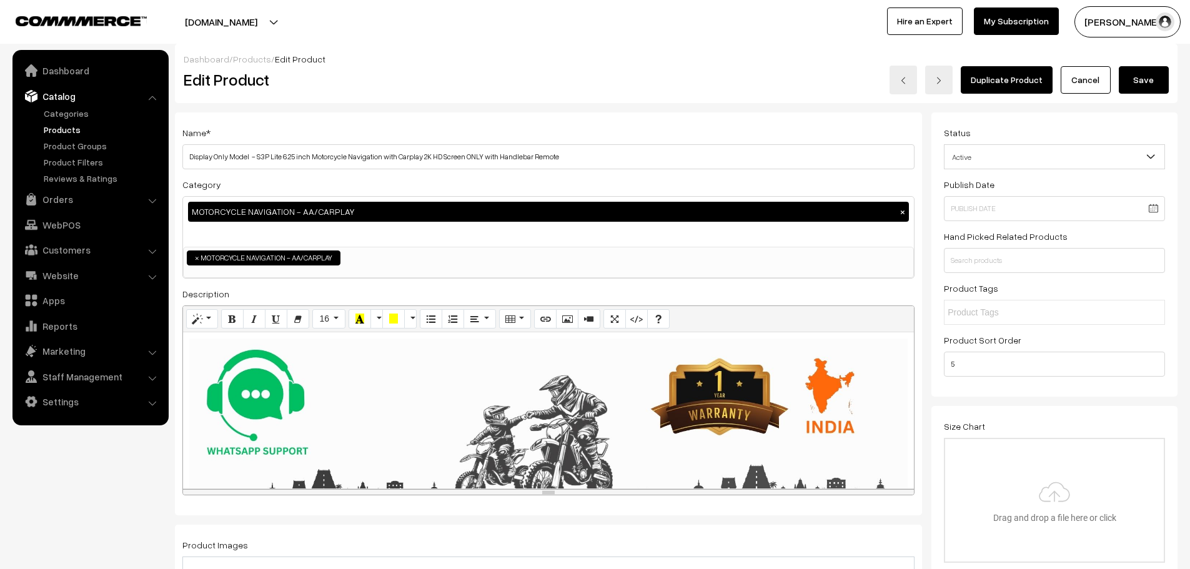
scroll to position [0, 0]
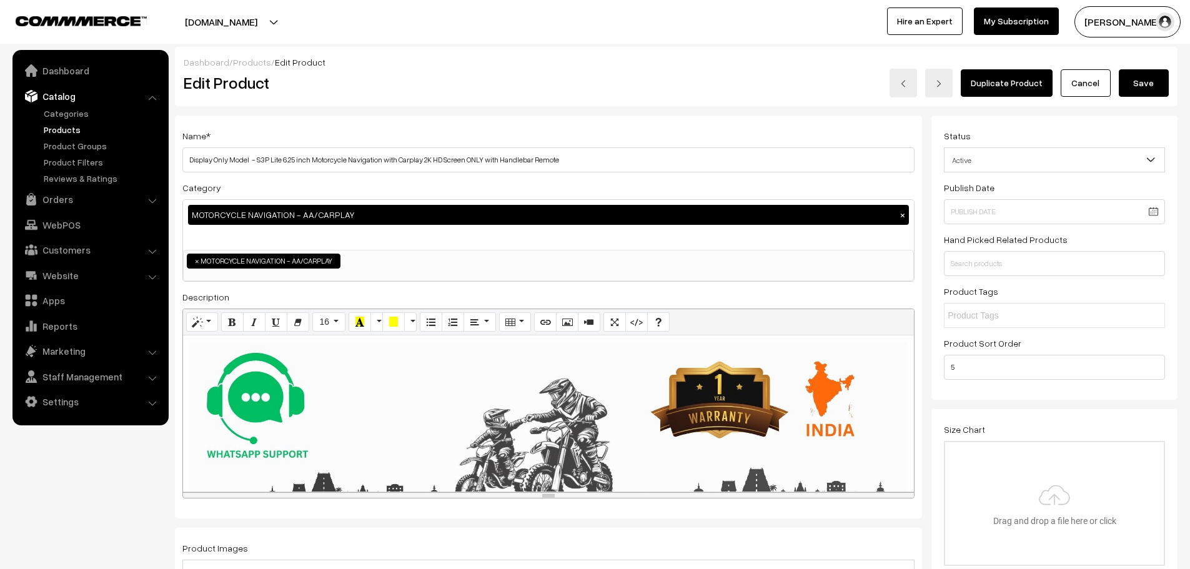
click at [1144, 82] on button "Save" at bounding box center [1144, 82] width 50 height 27
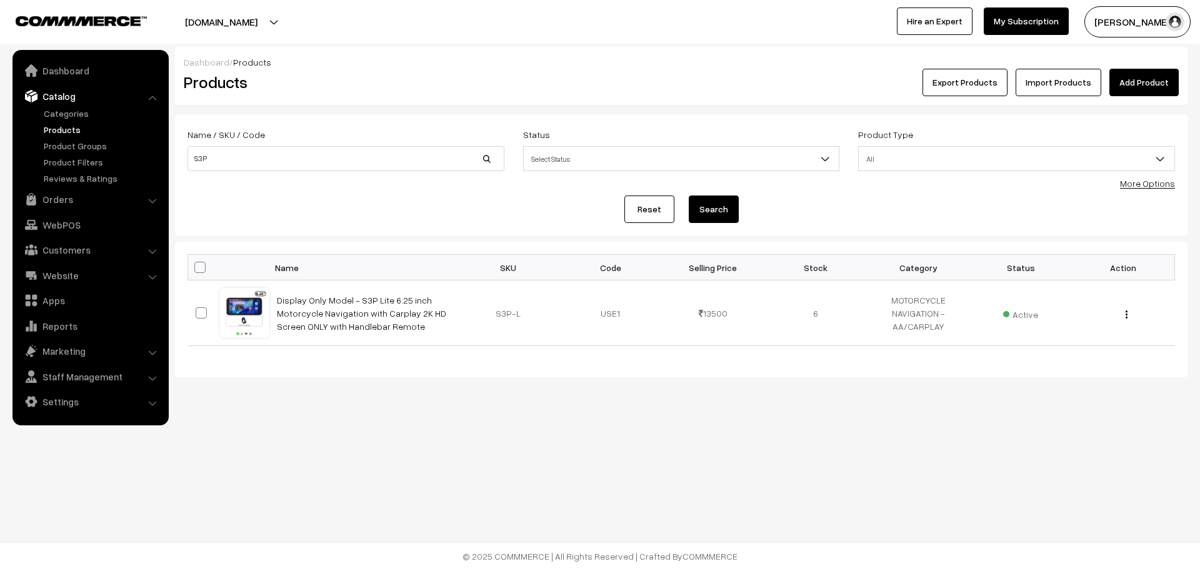
click at [66, 137] on ul "Categories" at bounding box center [91, 146] width 150 height 78
click at [64, 136] on link "Products" at bounding box center [103, 129] width 124 height 13
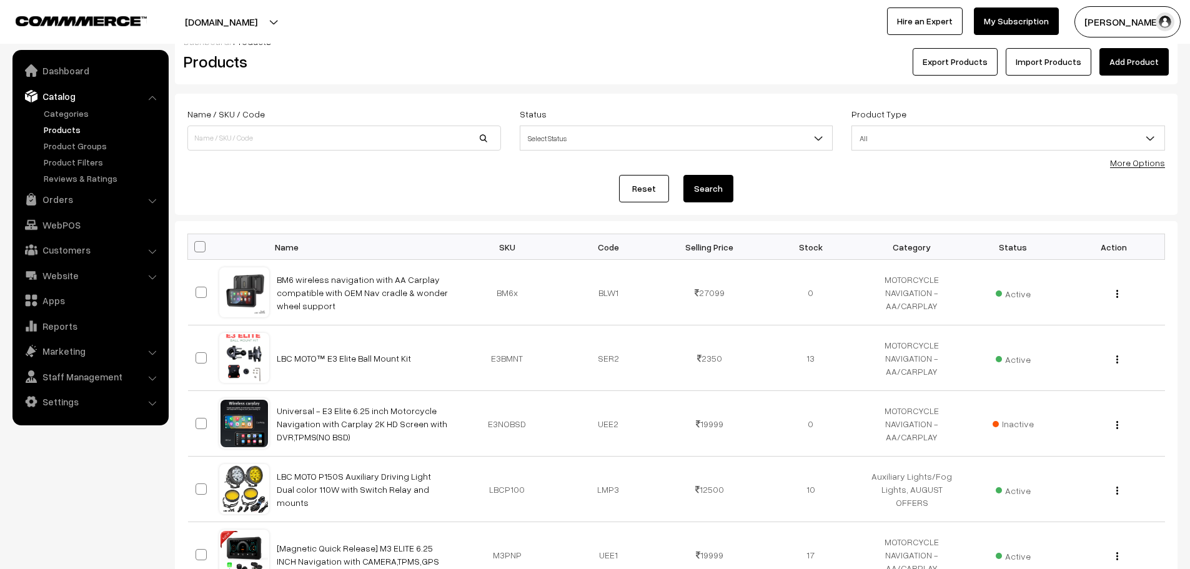
scroll to position [187, 0]
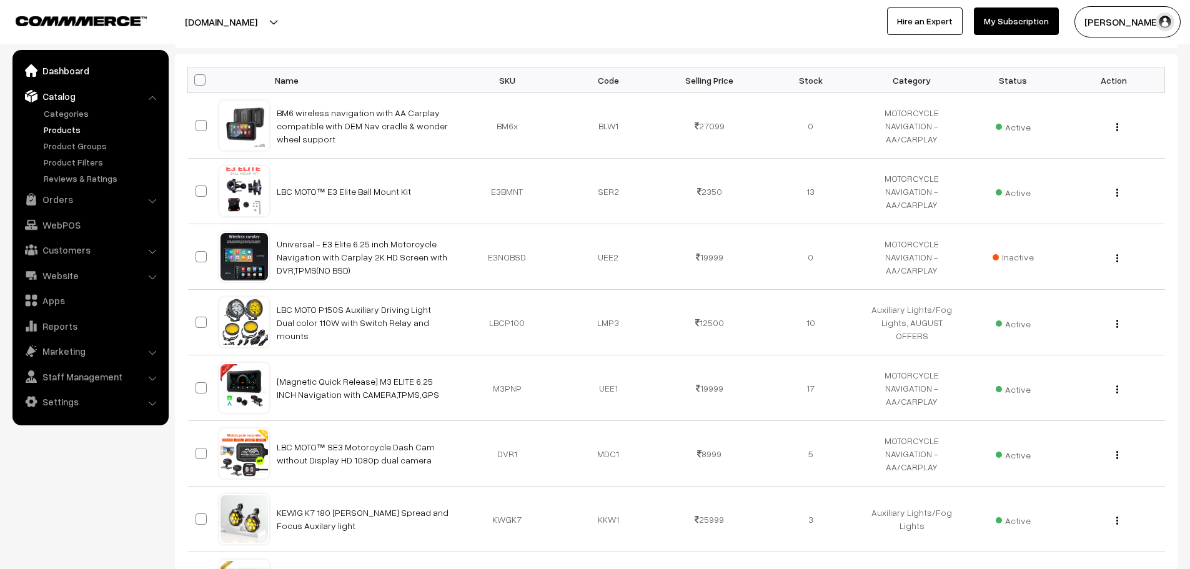
click at [58, 71] on link "Dashboard" at bounding box center [90, 70] width 149 height 22
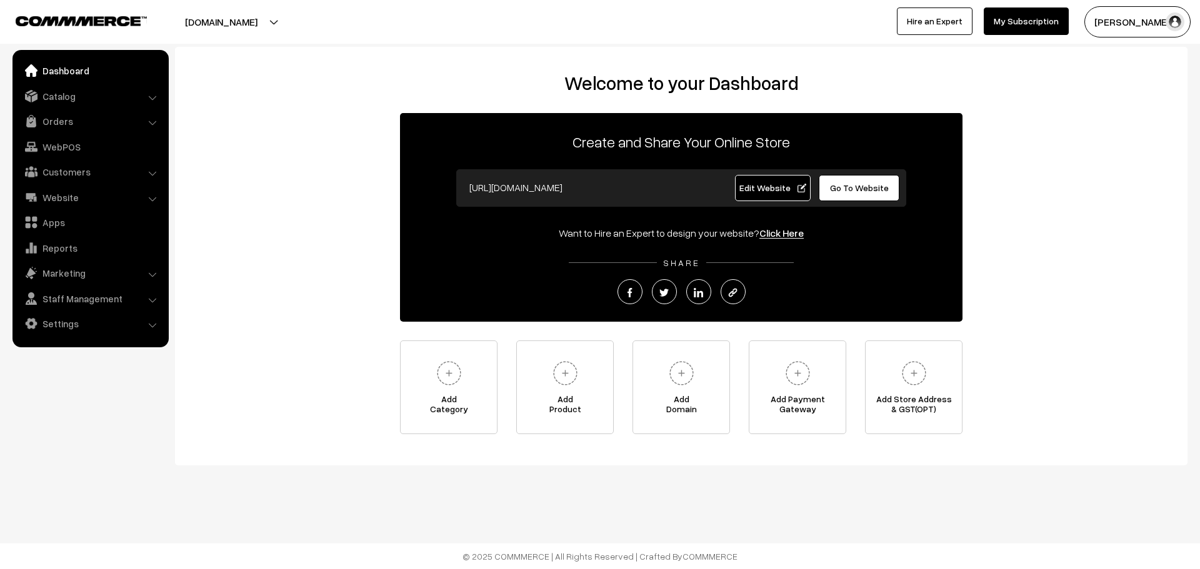
click at [58, 71] on link "Dashboard" at bounding box center [90, 70] width 149 height 22
click at [74, 89] on link "Catalog" at bounding box center [90, 96] width 149 height 22
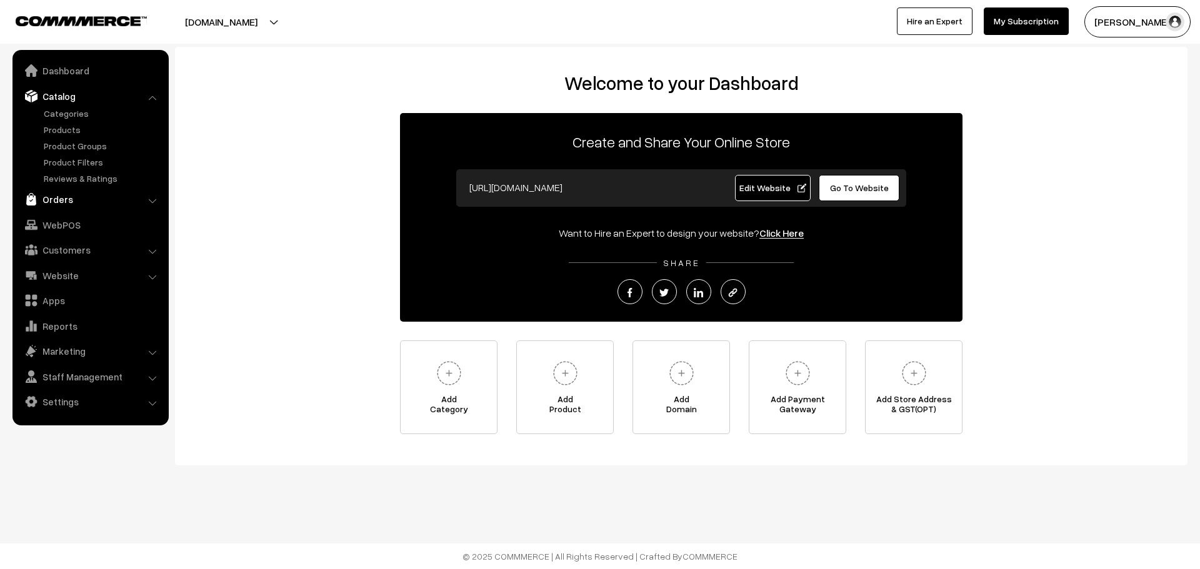
click at [64, 200] on link "Orders" at bounding box center [90, 199] width 149 height 22
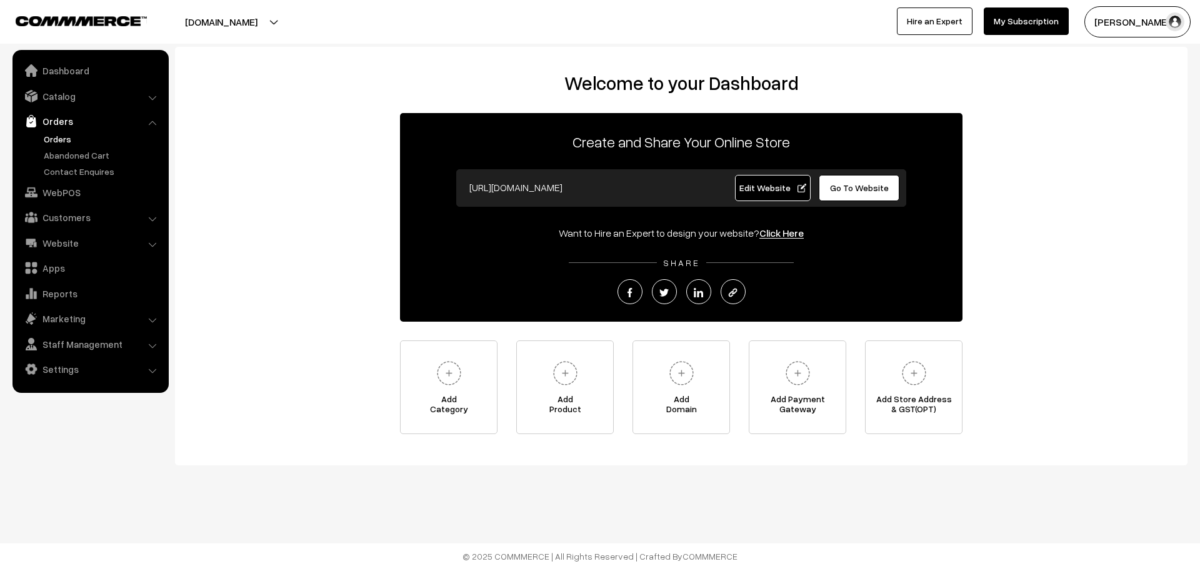
click at [54, 142] on link "Orders" at bounding box center [103, 138] width 124 height 13
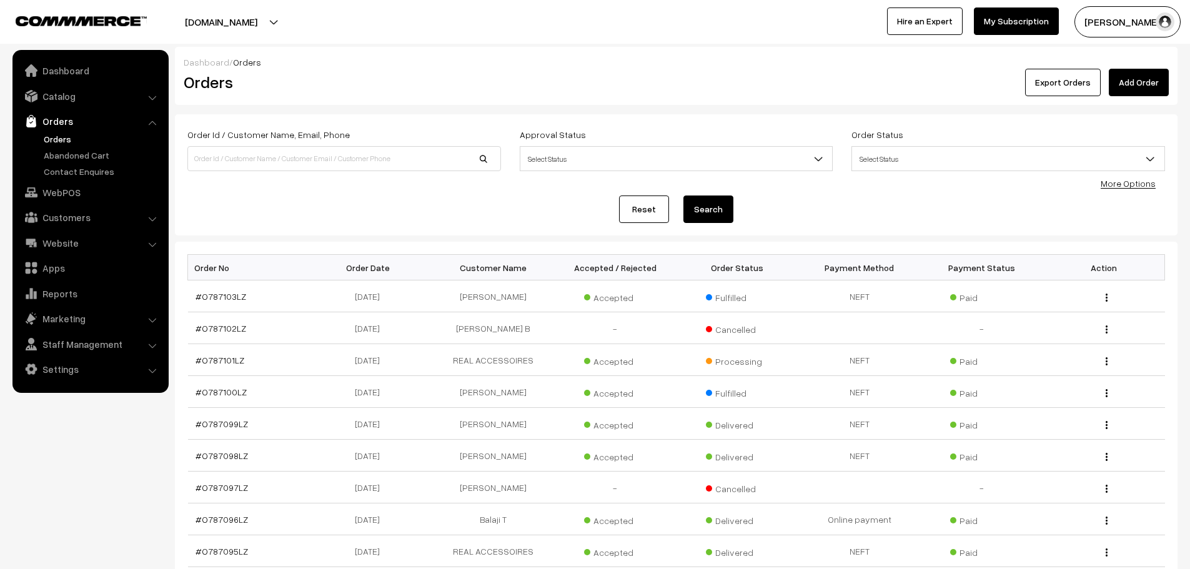
click at [1164, 79] on link "Add Order" at bounding box center [1139, 82] width 60 height 27
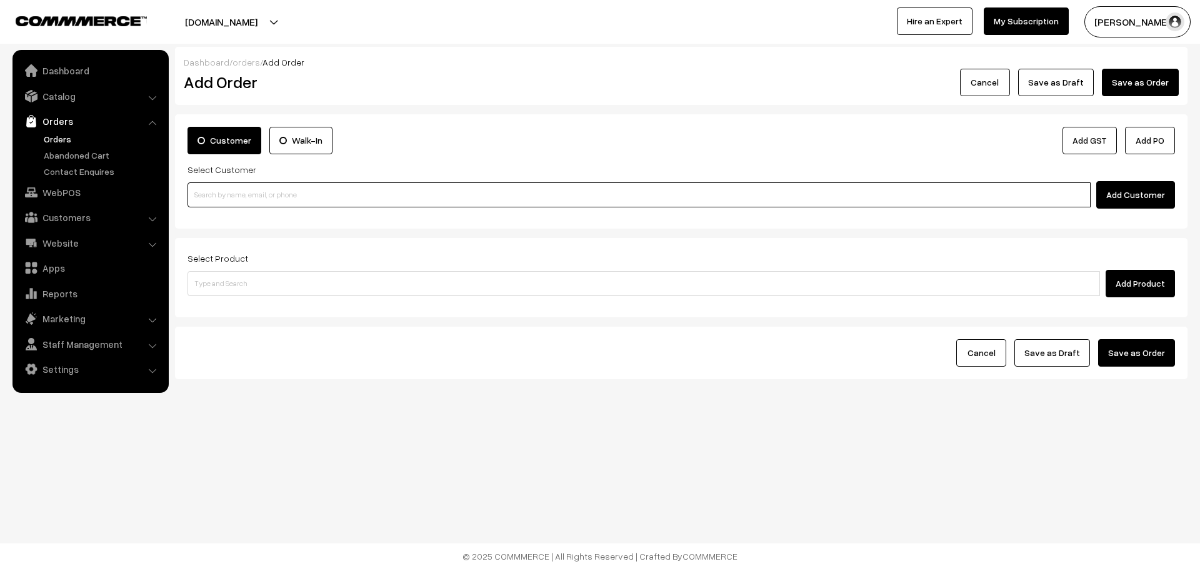
click at [262, 184] on input at bounding box center [638, 194] width 903 height 25
paste input "https://lbcmoto.com/products/l3_displayonly"
type input "https://lbcmoto.com/products/l3_displayonly"
drag, startPoint x: 357, startPoint y: 198, endPoint x: 123, endPoint y: 170, distance: 235.4
click at [123, 170] on body "Thank you for showing interest. Our team will call you shortly. Close lbcmoto.c…" at bounding box center [600, 284] width 1200 height 569
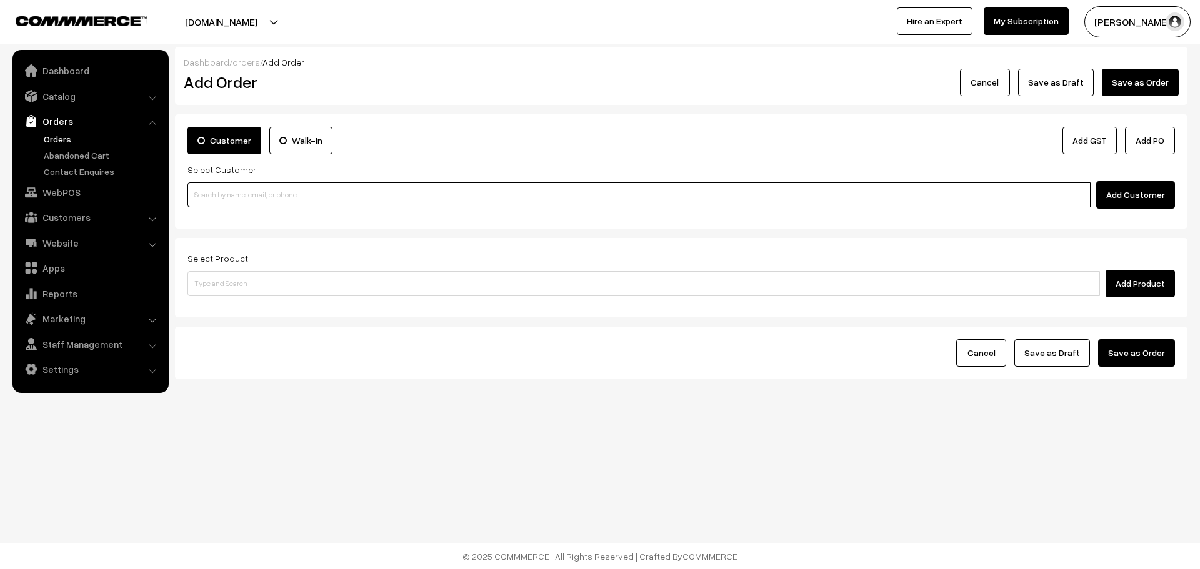
click at [290, 189] on input at bounding box center [638, 194] width 903 height 25
paste input "98451 48750"
click at [215, 199] on input "98451 48750" at bounding box center [638, 194] width 903 height 25
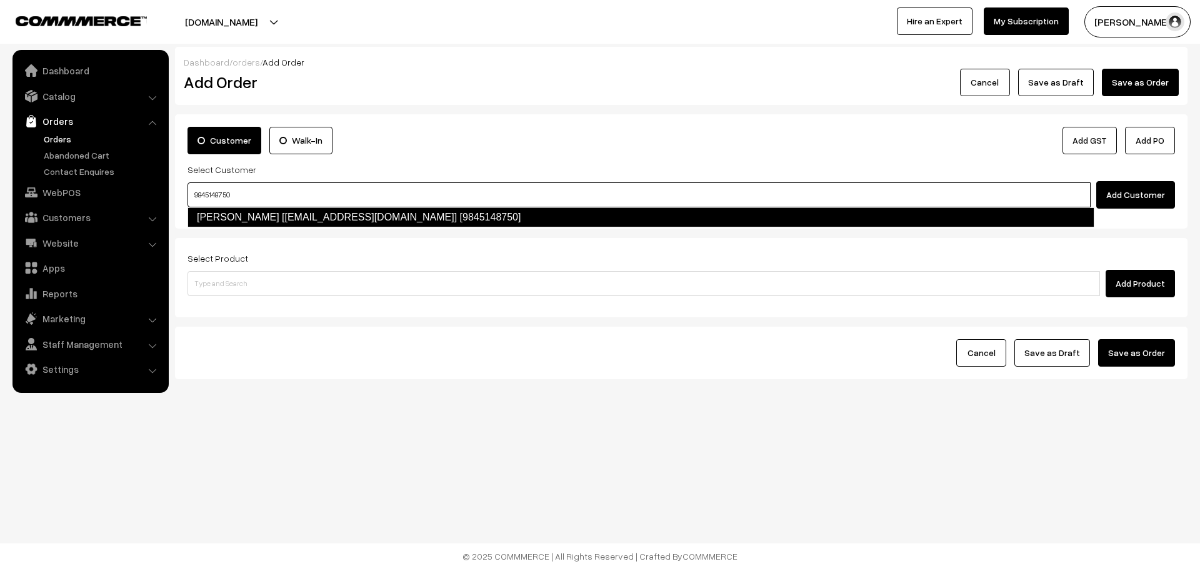
click at [239, 207] on li "[PERSON_NAME] [[EMAIL_ADDRESS][DOMAIN_NAME]] [9845148750]" at bounding box center [640, 217] width 905 height 20
type input "9845148750"
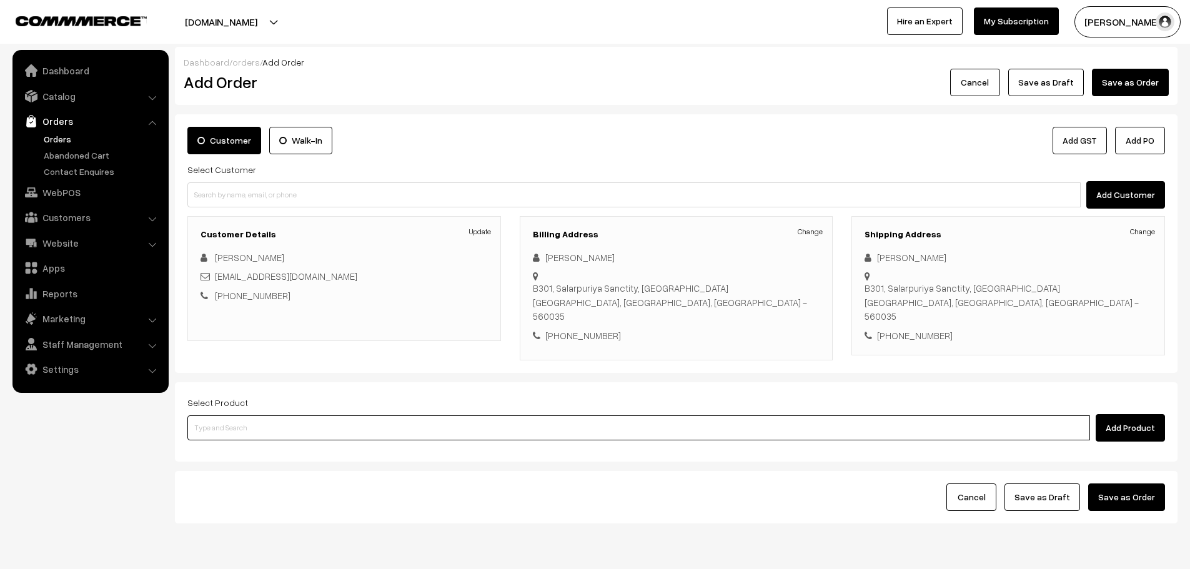
click at [363, 416] on input at bounding box center [638, 428] width 903 height 25
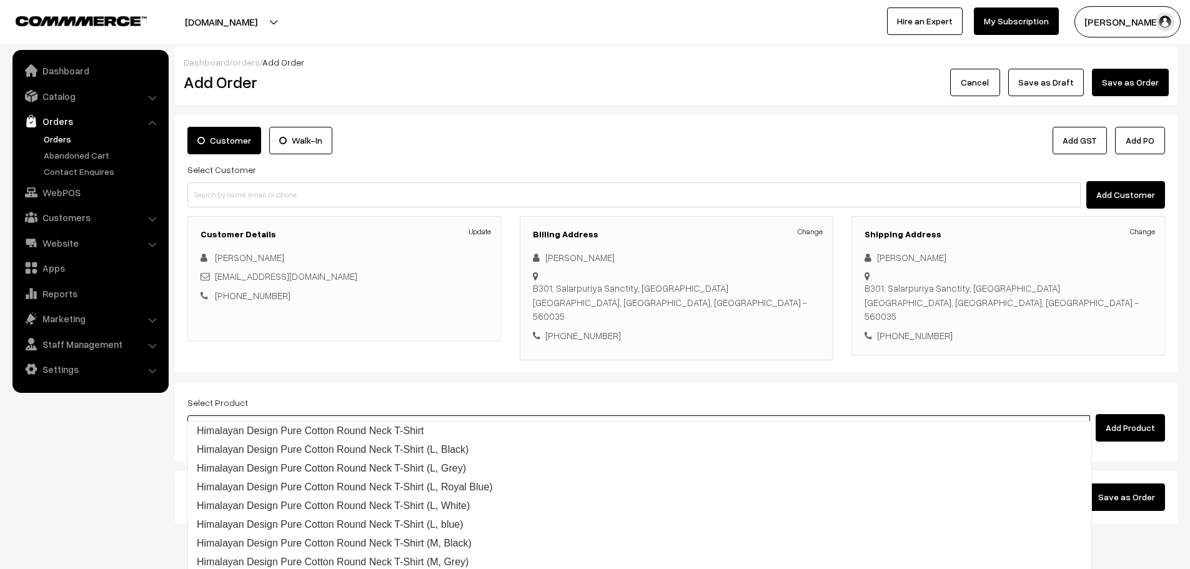
type input "repla"
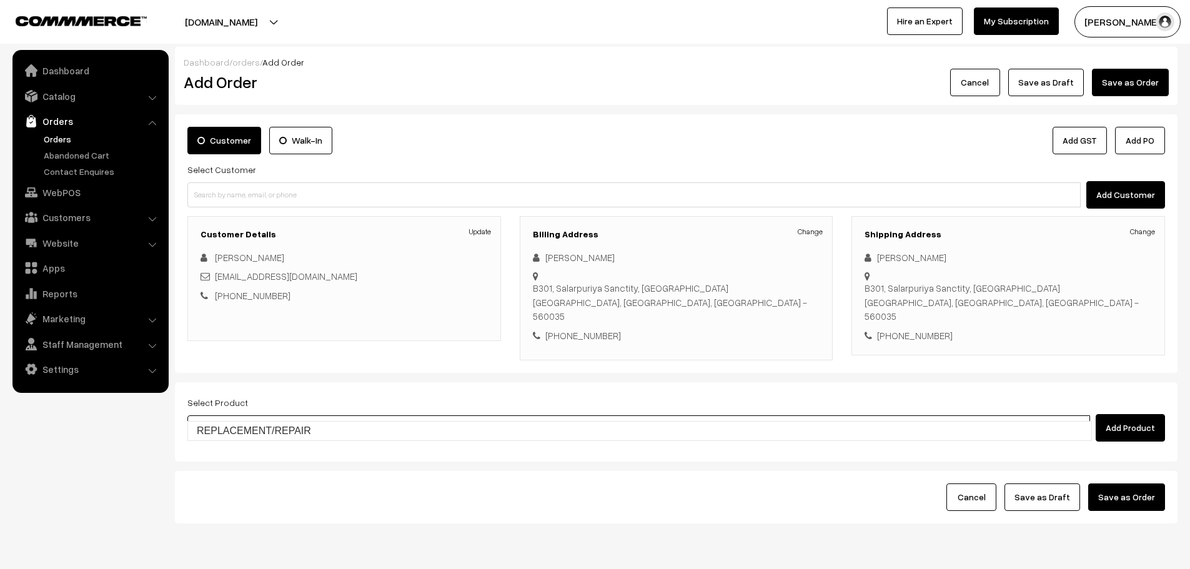
click at [264, 430] on link "REPLACEMENT/REPAIR" at bounding box center [640, 431] width 904 height 19
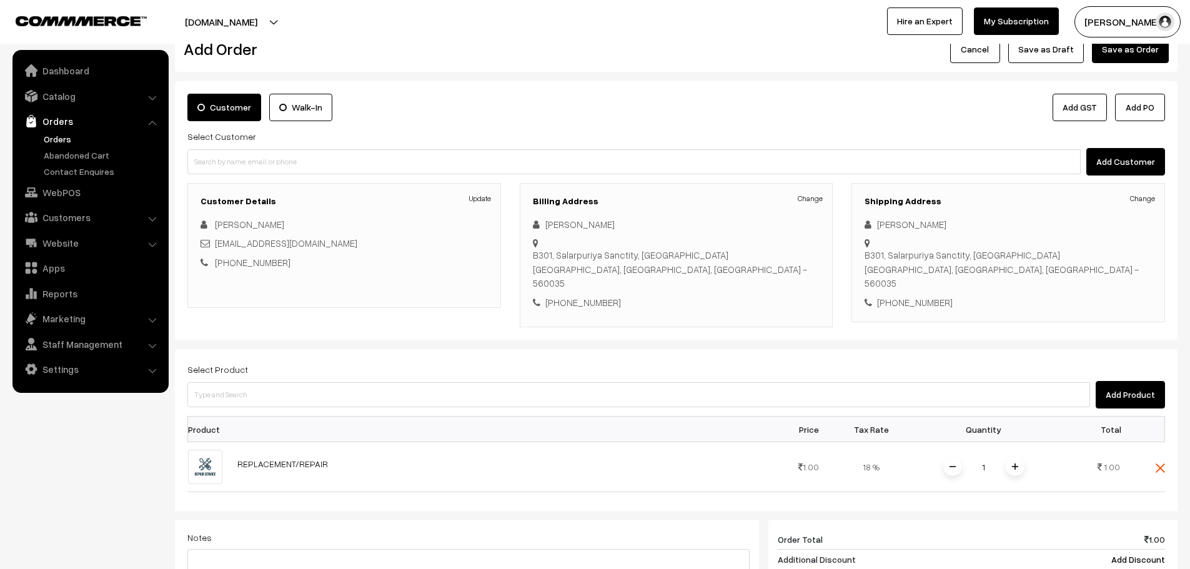
scroll to position [62, 0]
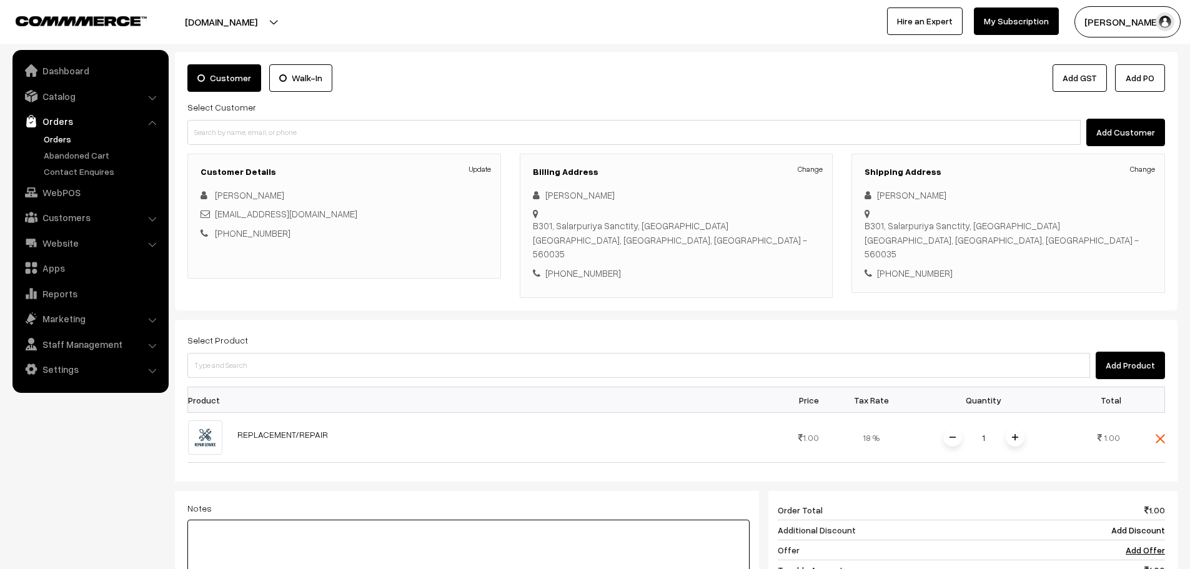
click at [243, 522] on textarea at bounding box center [468, 551] width 562 height 62
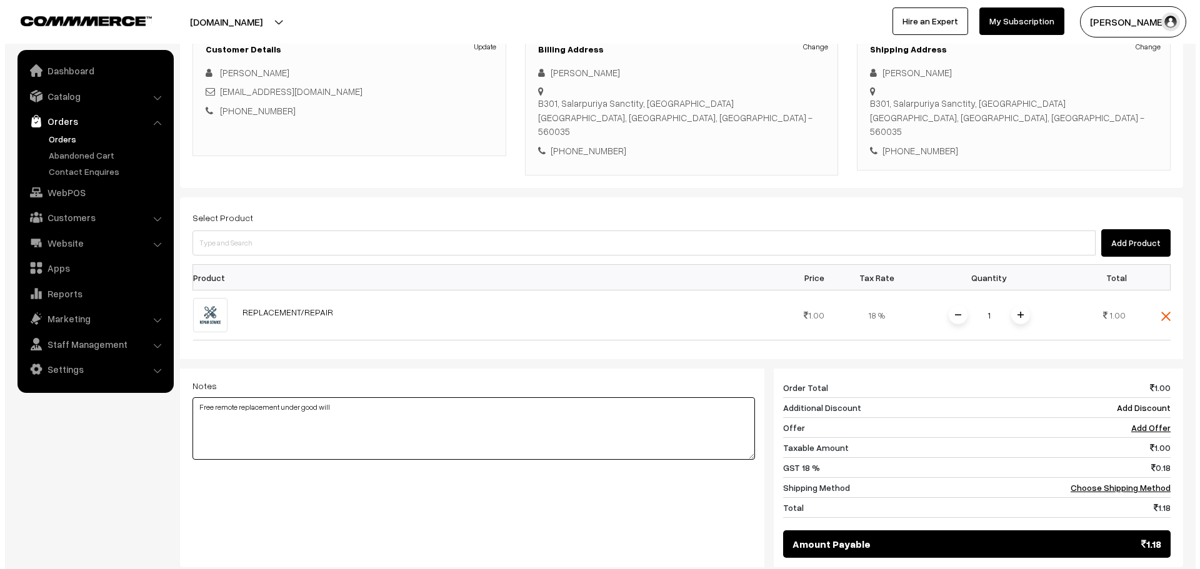
scroll to position [250, 0]
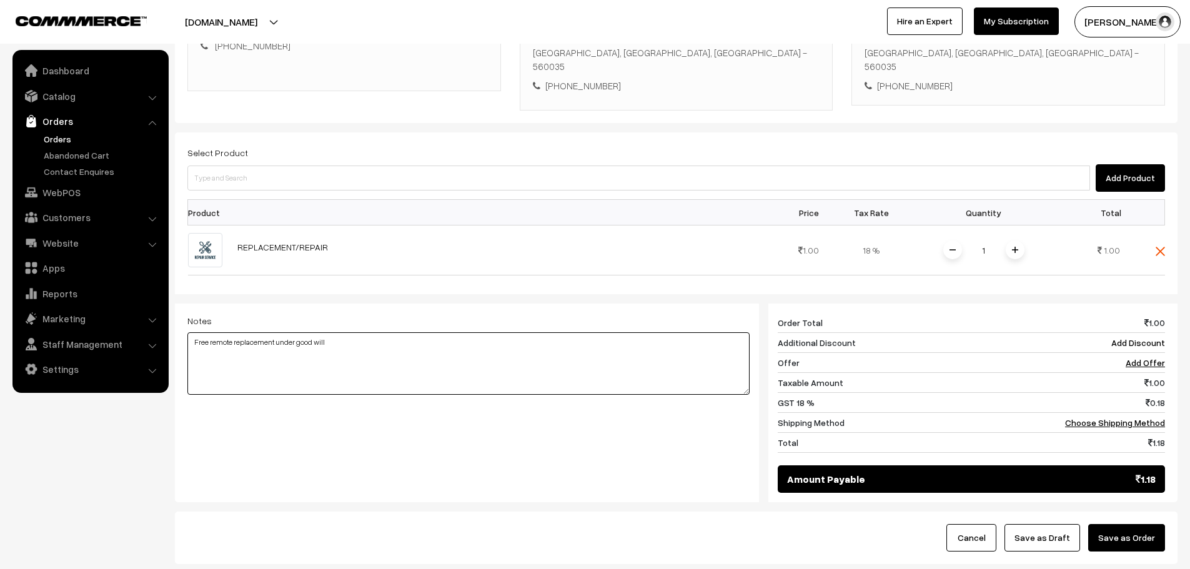
type textarea "Free remote replacement under good will"
click at [1125, 527] on button "Save as Order" at bounding box center [1127, 537] width 77 height 27
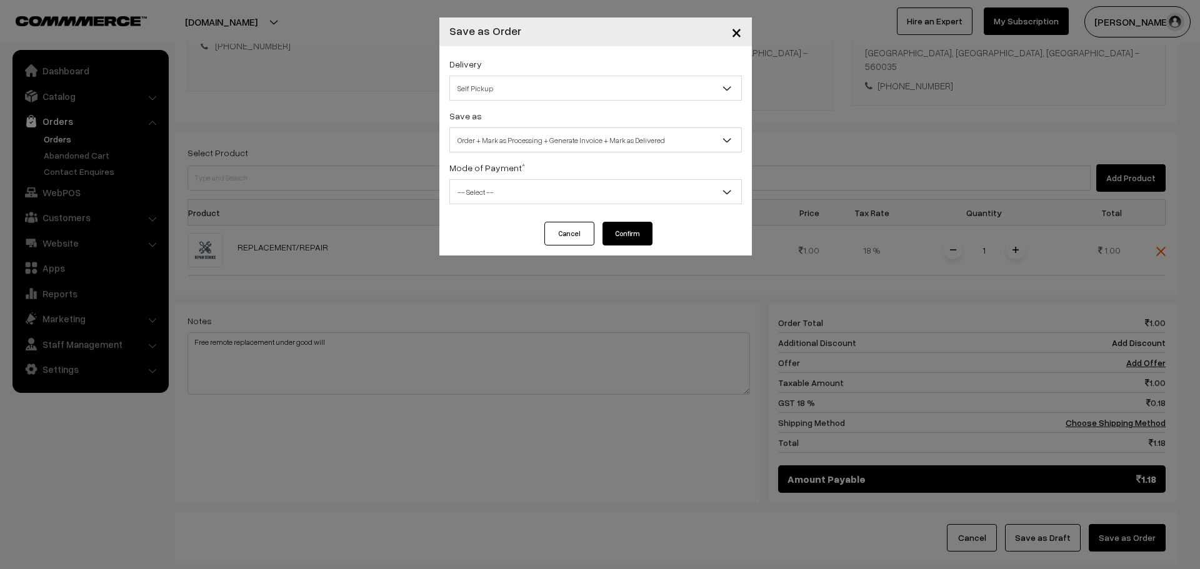
click at [567, 92] on span "Self Pickup" at bounding box center [595, 88] width 291 height 22
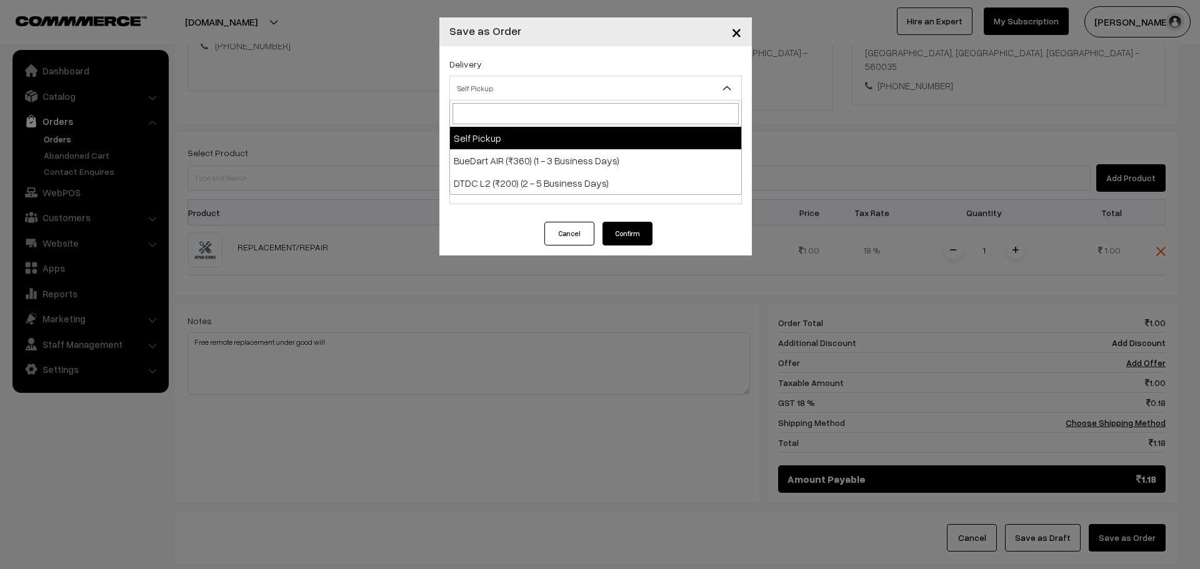
click at [567, 92] on span "Self Pickup" at bounding box center [595, 88] width 291 height 22
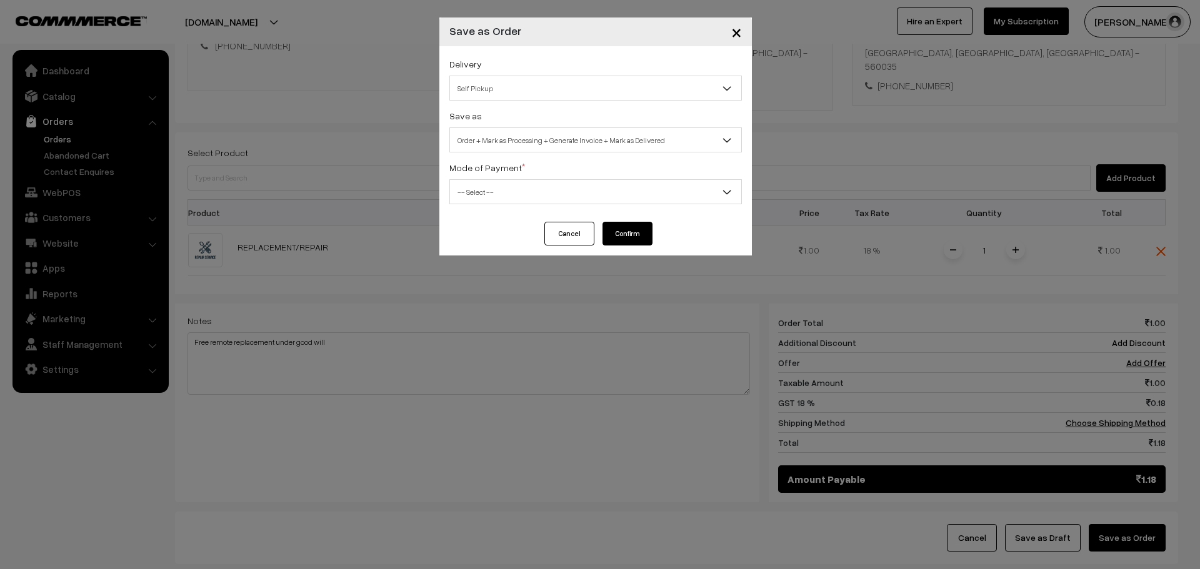
click at [592, 188] on span "-- Select --" at bounding box center [595, 192] width 291 height 22
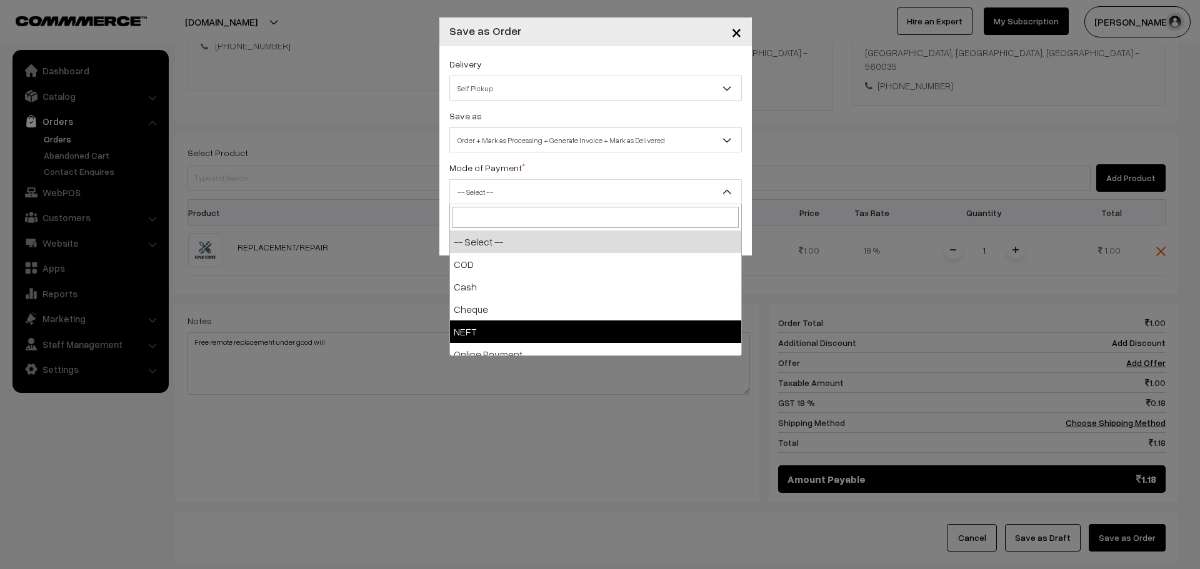
select select "4"
checkbox input "true"
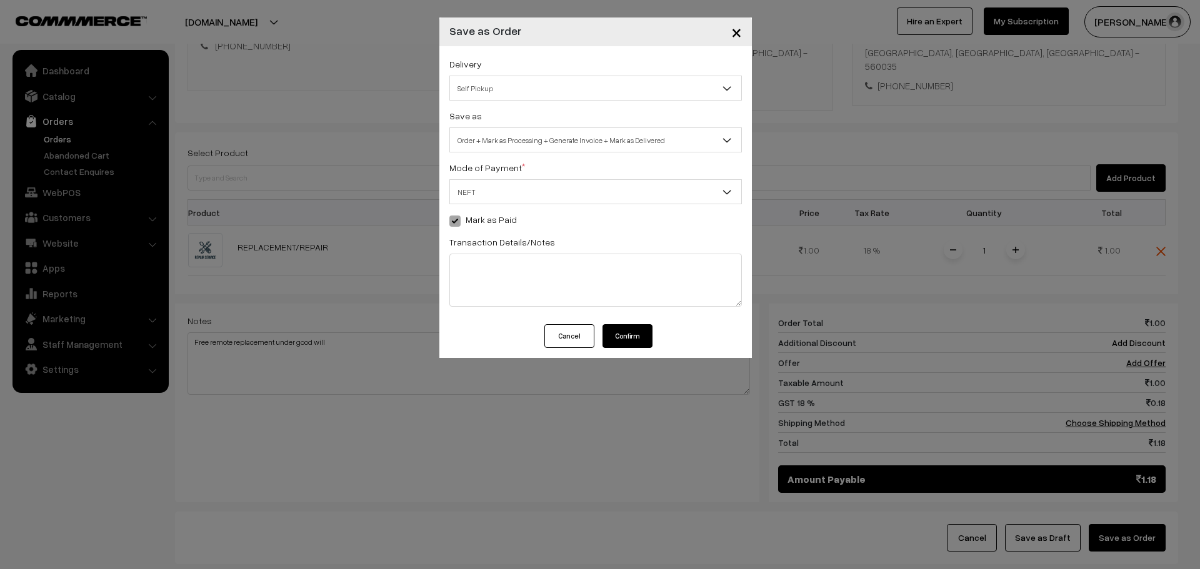
click at [640, 345] on button "Confirm" at bounding box center [627, 336] width 50 height 24
click at [638, 121] on div "Save as Order Order + Mark as Processing Order + Mark as Processing + Generate …" at bounding box center [595, 130] width 292 height 44
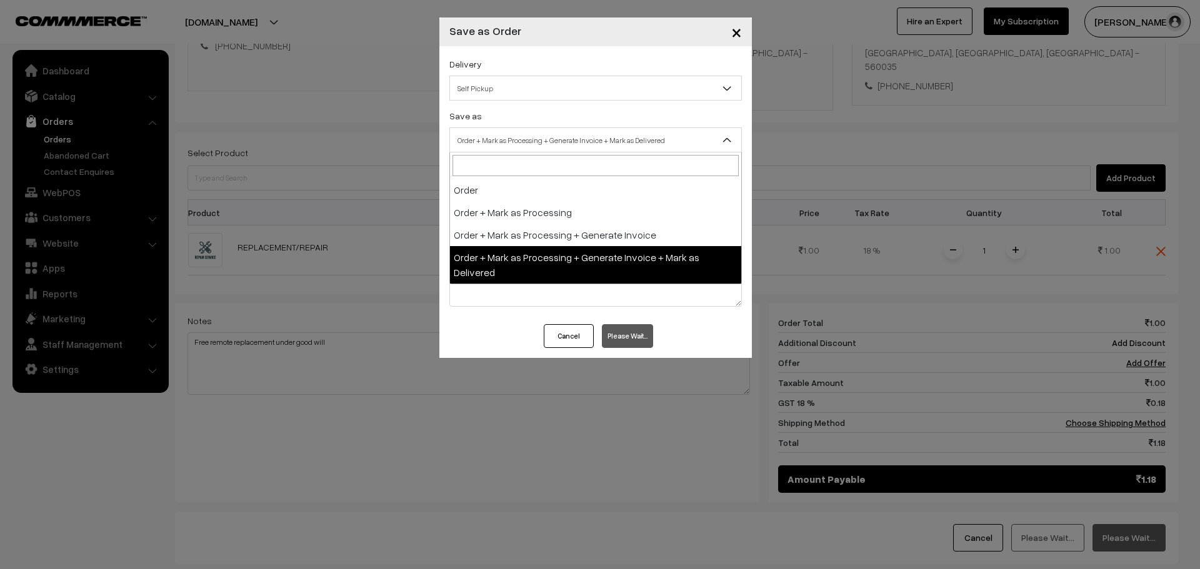
click at [635, 142] on span "Order + Mark as Processing + Generate Invoice + Mark as Delivered" at bounding box center [595, 140] width 291 height 22
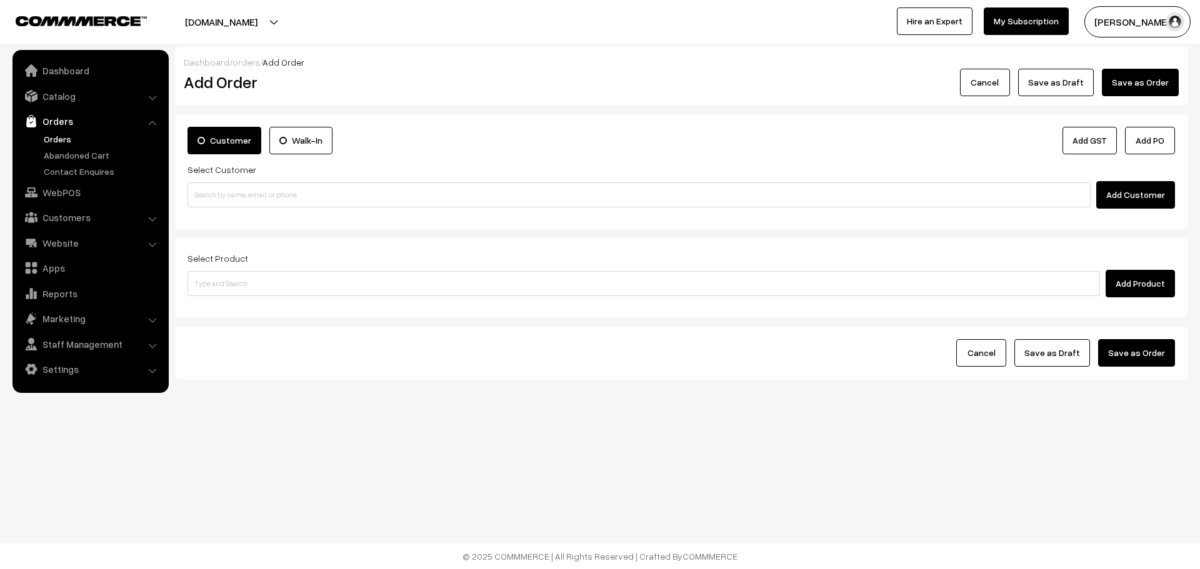
click at [54, 133] on link "Orders" at bounding box center [103, 138] width 124 height 13
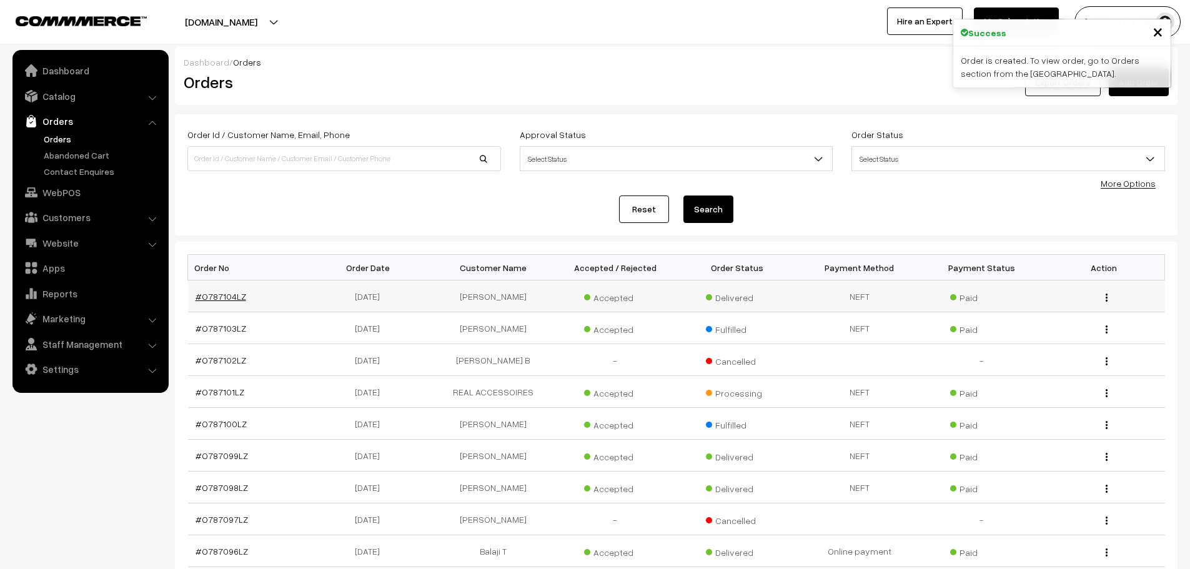
click at [236, 292] on link "#O787104LZ" at bounding box center [221, 296] width 51 height 11
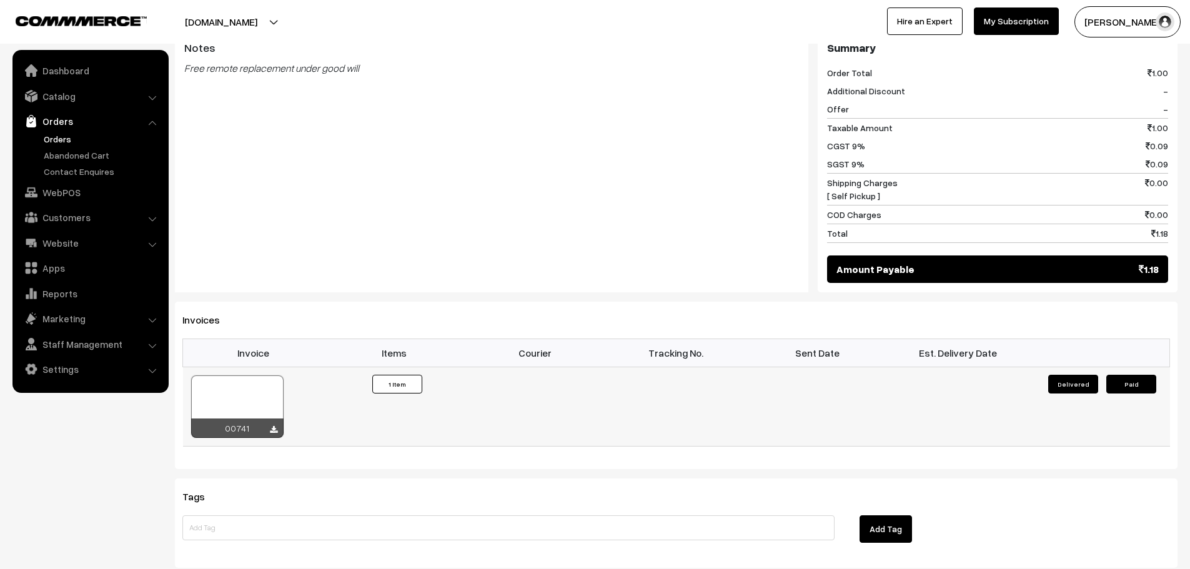
scroll to position [562, 0]
click at [1118, 374] on button "Paid" at bounding box center [1132, 383] width 50 height 19
click at [1075, 374] on button "Delivered" at bounding box center [1074, 383] width 50 height 19
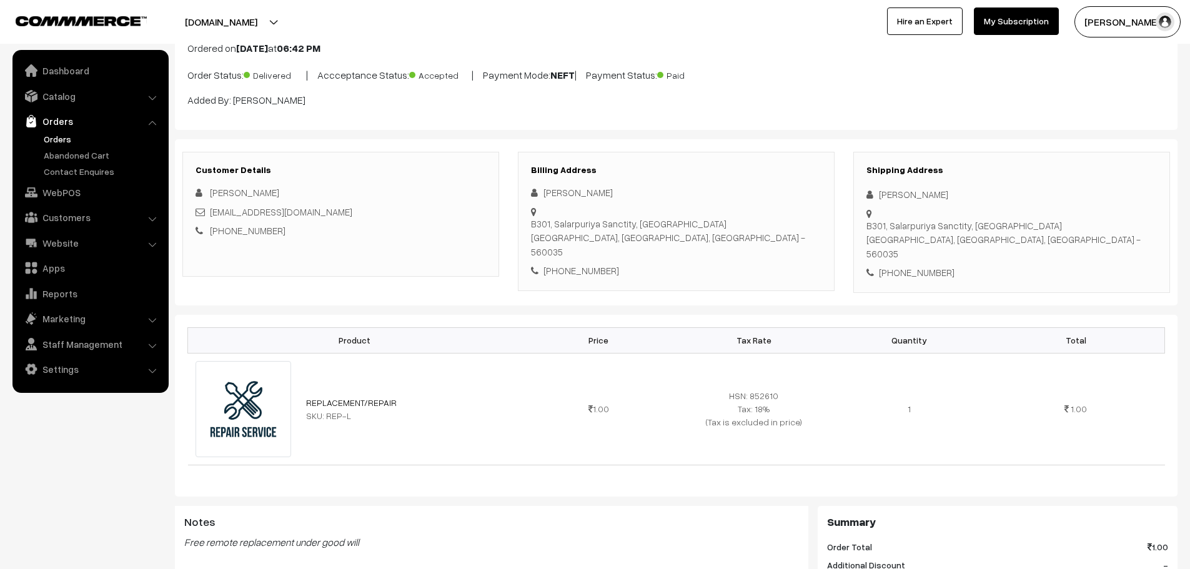
scroll to position [0, 0]
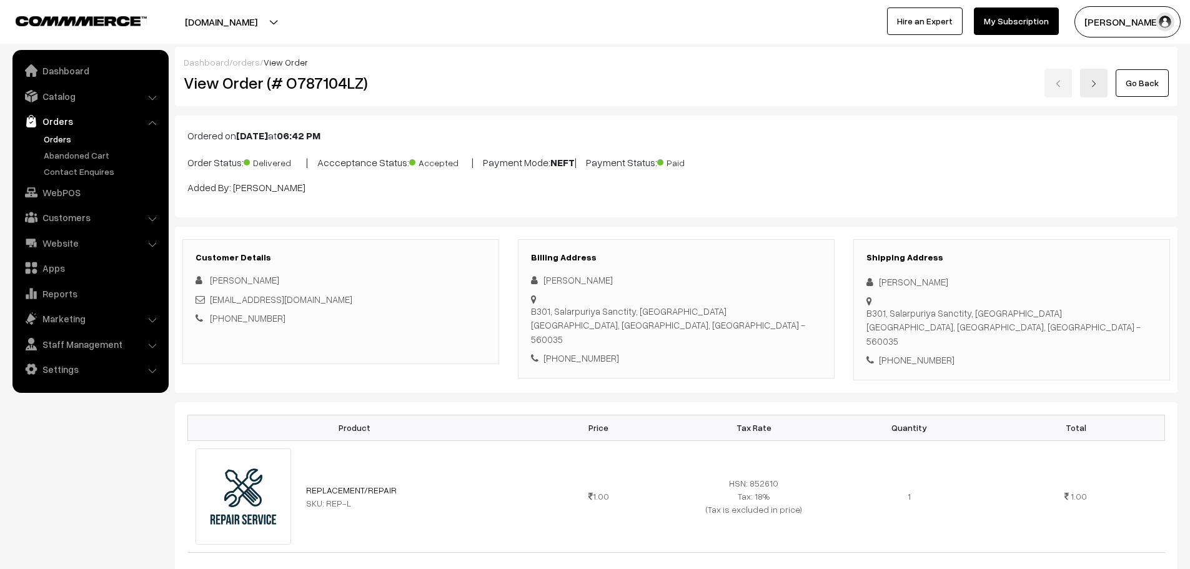
click at [319, 82] on h2 "View Order (# O787104LZ)" at bounding box center [342, 82] width 316 height 19
drag, startPoint x: 286, startPoint y: 321, endPoint x: 225, endPoint y: 325, distance: 61.4
click at [225, 325] on div "+91 9845148750" at bounding box center [341, 318] width 291 height 14
copy link "9845148750"
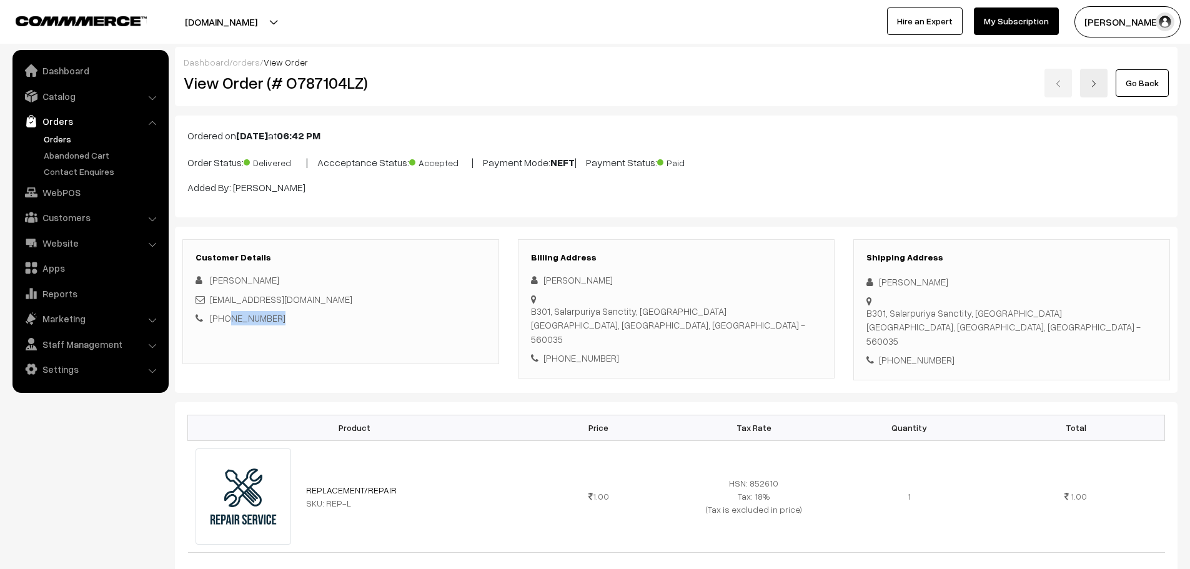
click at [50, 134] on link "Orders" at bounding box center [103, 138] width 124 height 13
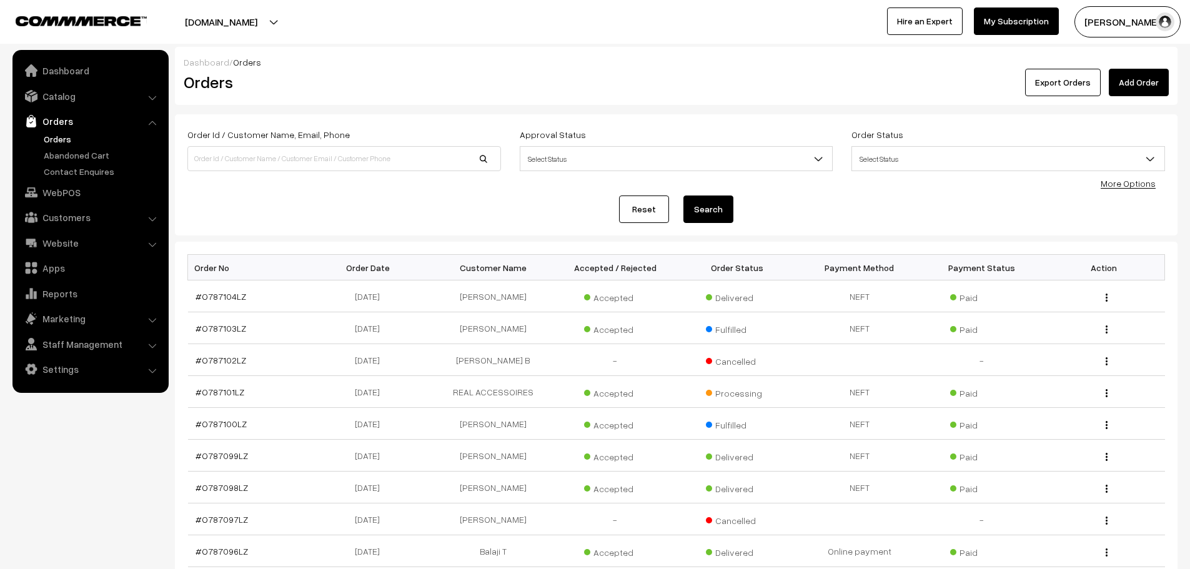
click at [1147, 86] on link "Add Order" at bounding box center [1139, 82] width 60 height 27
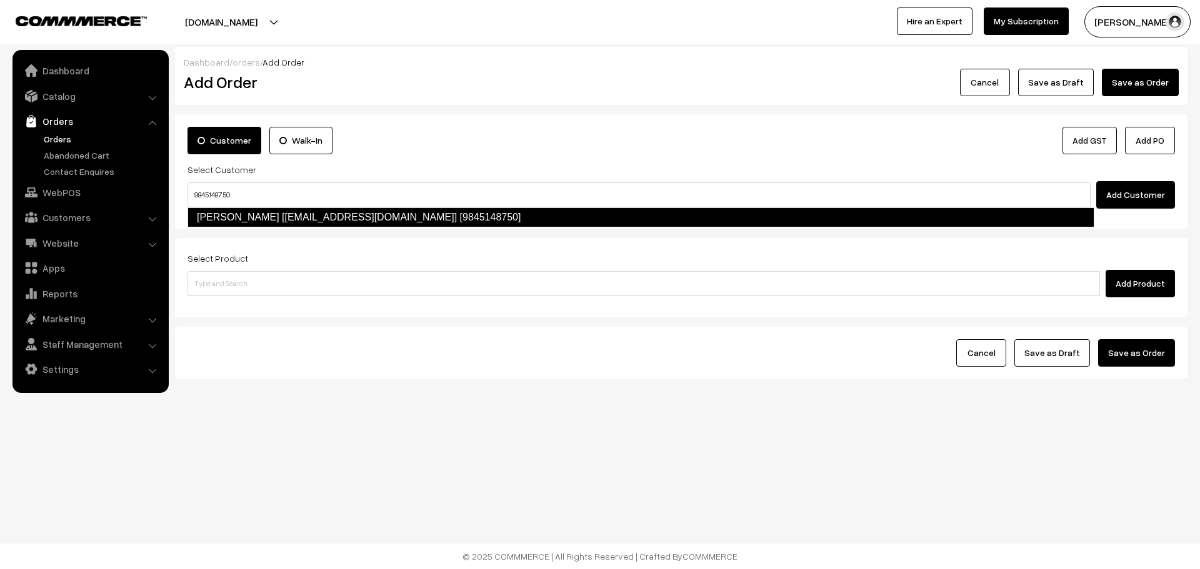
click at [247, 214] on link "[PERSON_NAME] [[EMAIL_ADDRESS][DOMAIN_NAME]] [9845148750]" at bounding box center [640, 217] width 907 height 20
type input "9845148750"
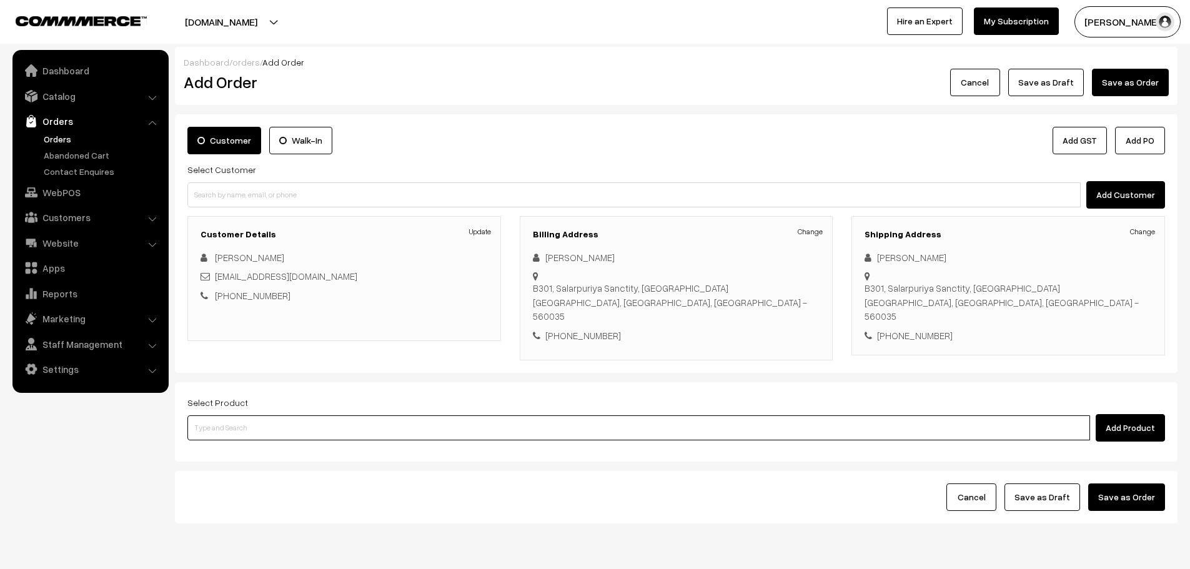
click at [274, 416] on input at bounding box center [638, 428] width 903 height 25
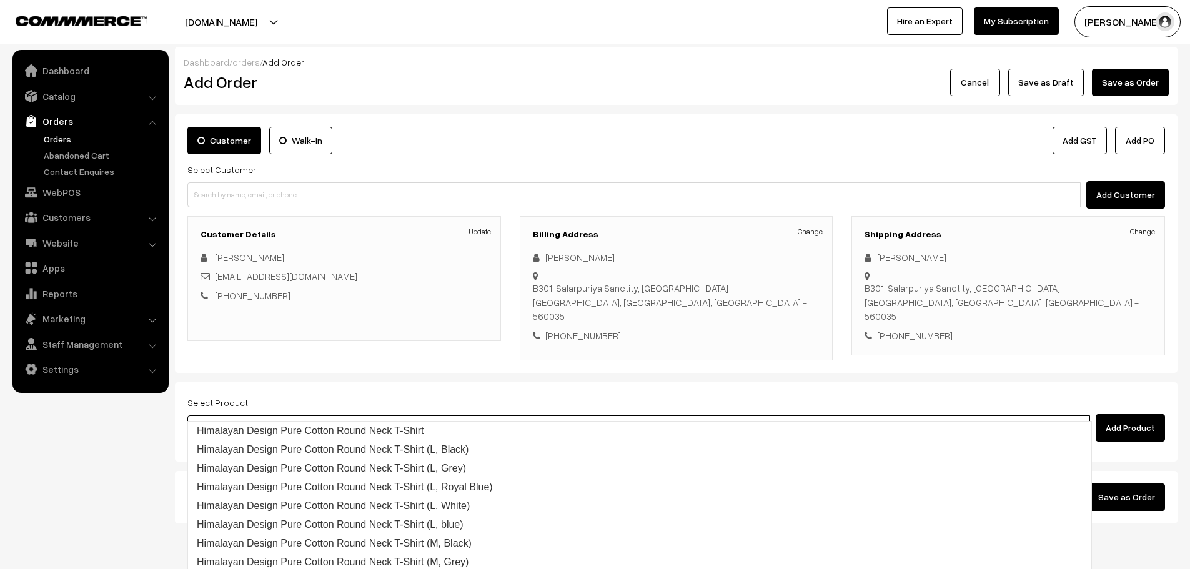
type input "repair"
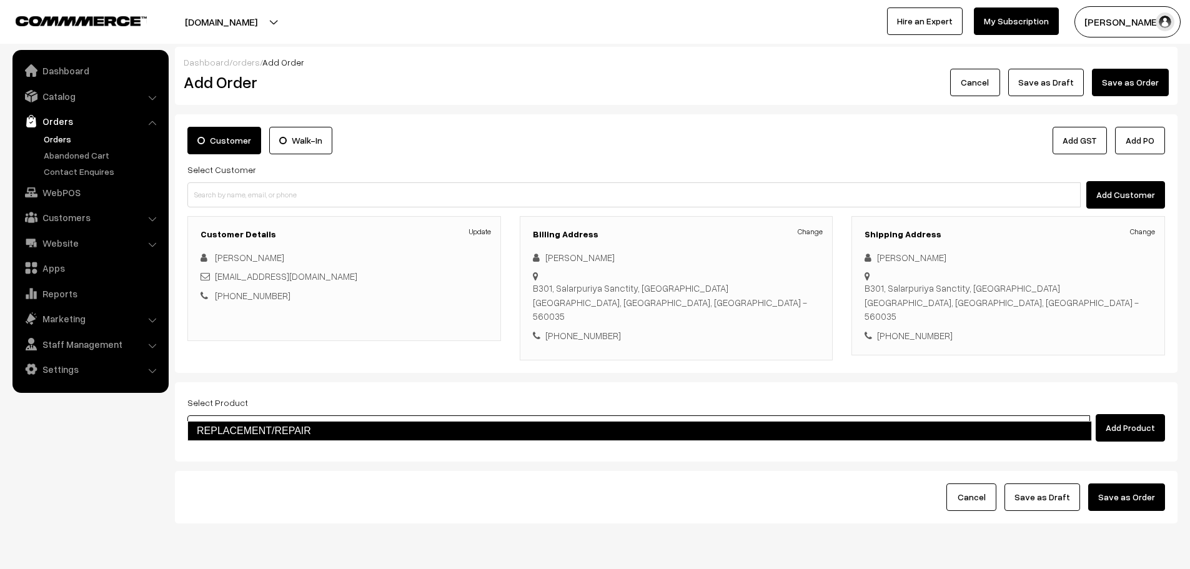
click at [288, 422] on link "REPLACEMENT/REPAIR" at bounding box center [639, 431] width 905 height 20
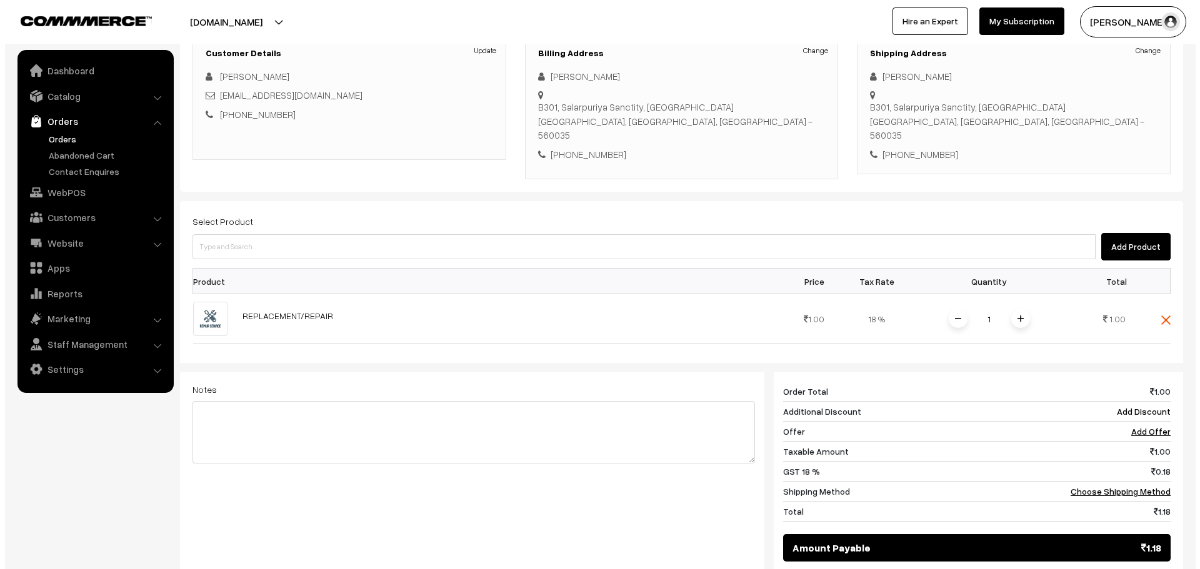
scroll to position [250, 0]
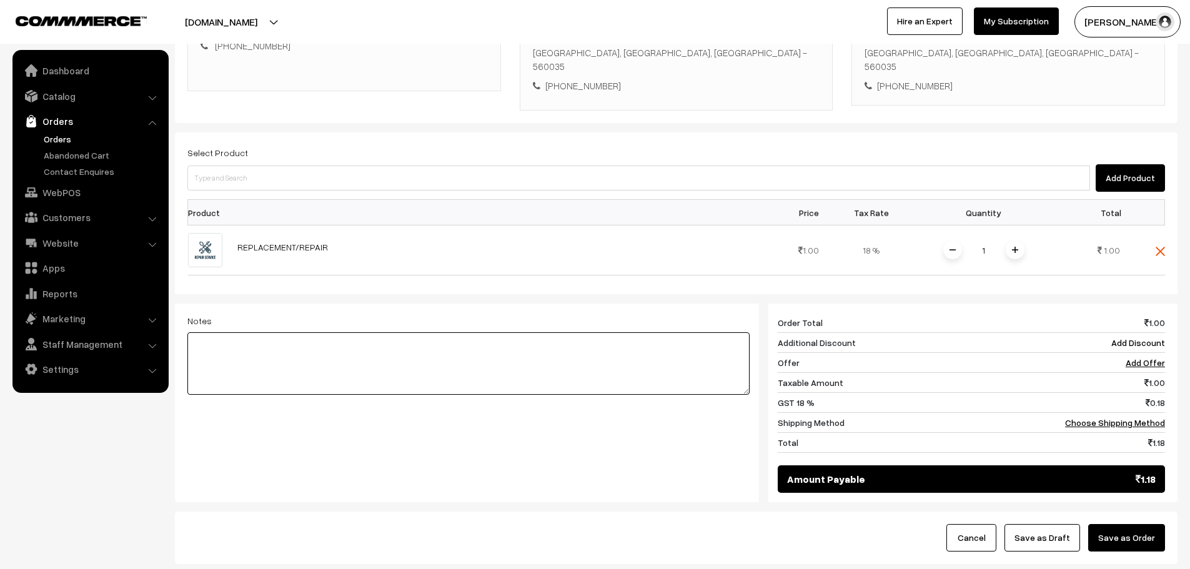
click at [287, 332] on textarea at bounding box center [468, 363] width 562 height 62
type textarea "S3P remote replacement under good will"
click at [1132, 524] on button "Save as Order" at bounding box center [1127, 537] width 77 height 27
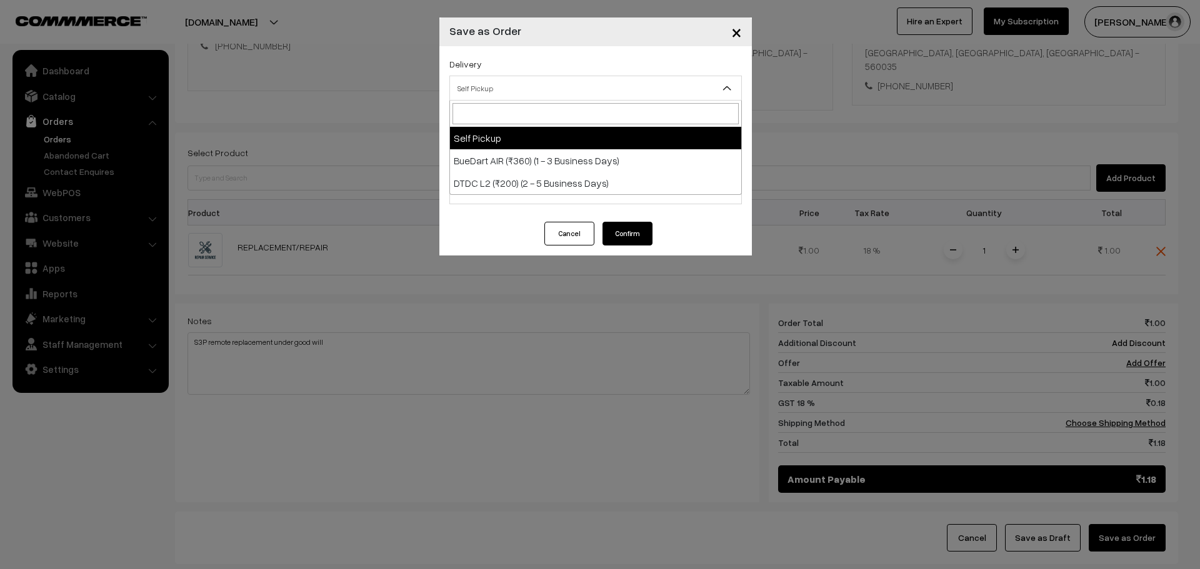
click at [519, 80] on span "Self Pickup" at bounding box center [595, 88] width 291 height 22
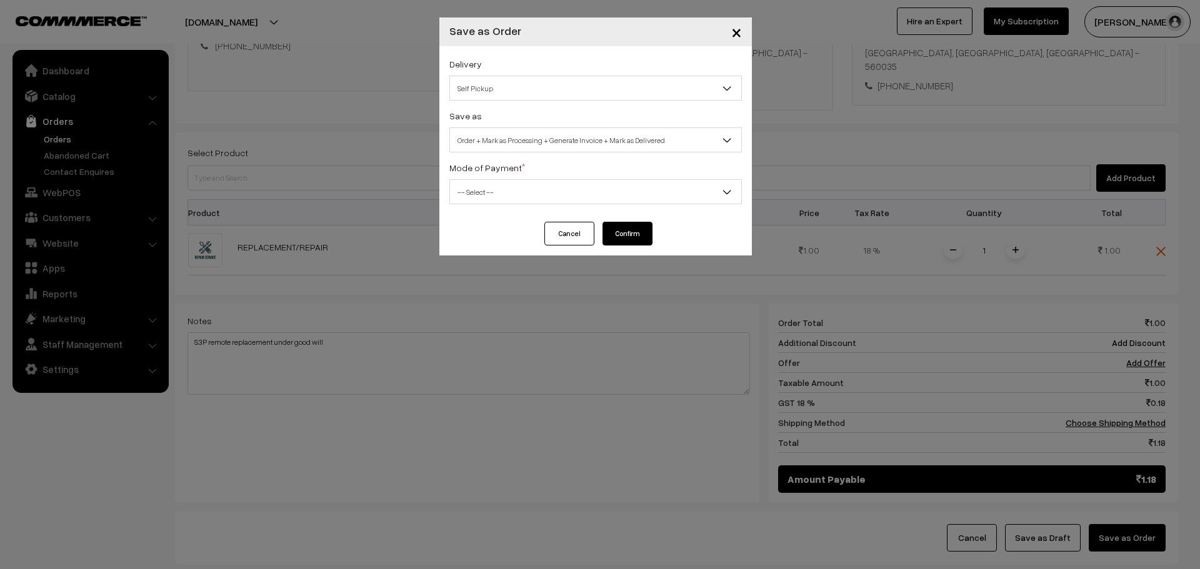
click at [551, 137] on span "Order + Mark as Processing + Generate Invoice + Mark as Delivered" at bounding box center [595, 140] width 291 height 22
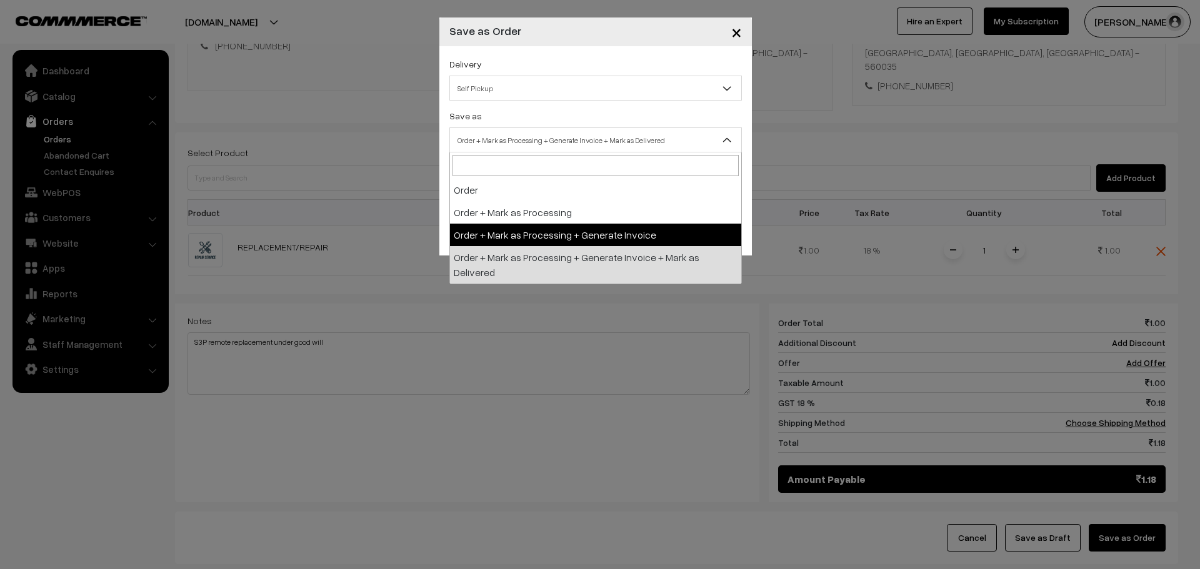
select select "3"
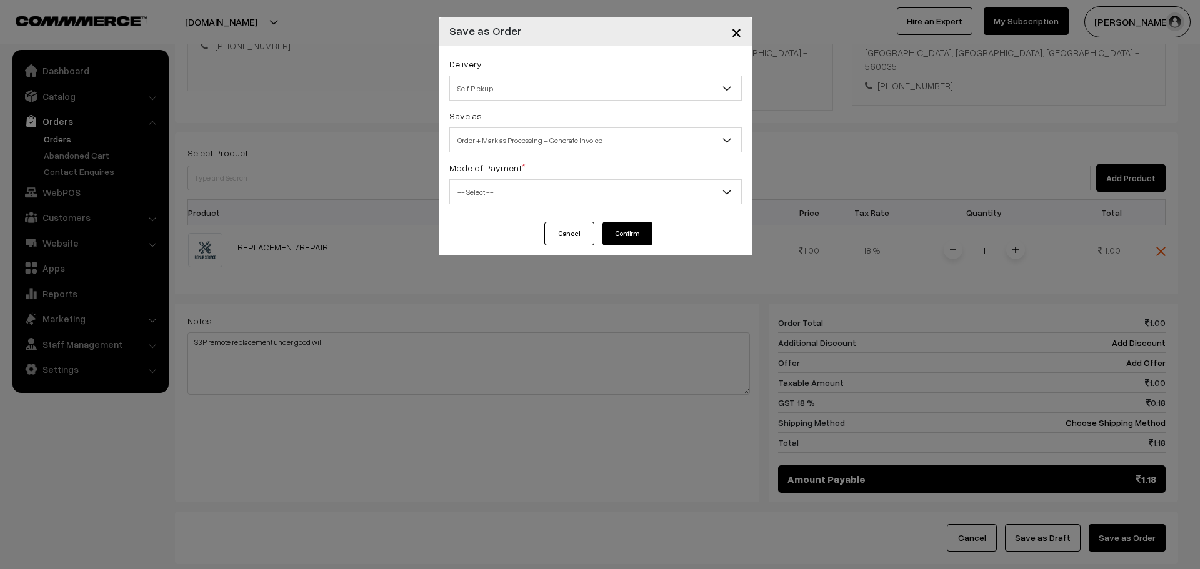
click at [525, 185] on span "-- Select --" at bounding box center [595, 192] width 291 height 22
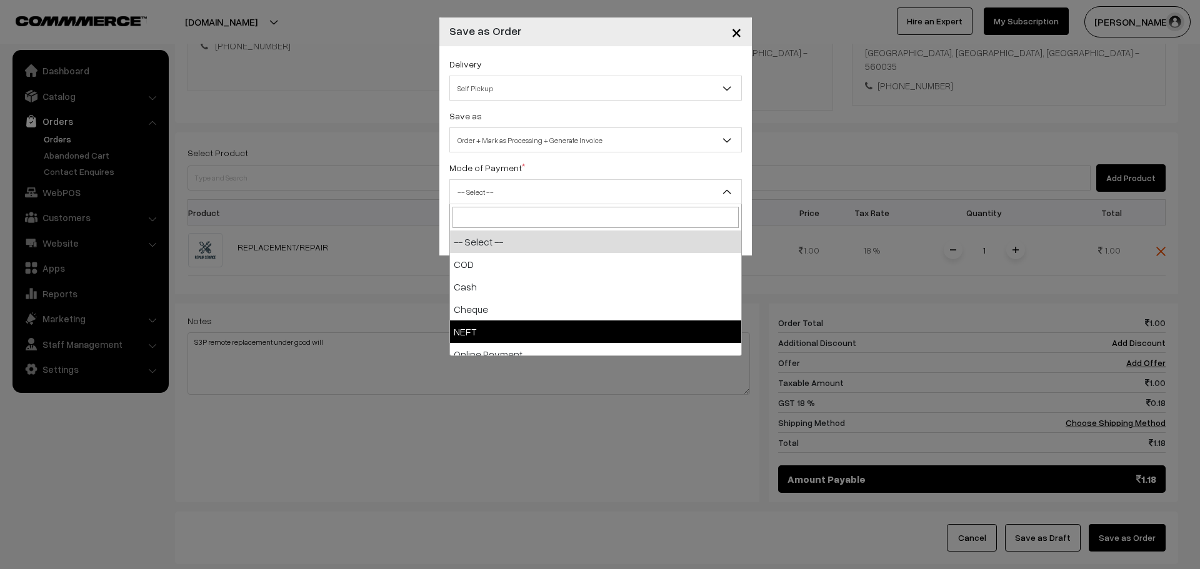
select select "4"
checkbox input "true"
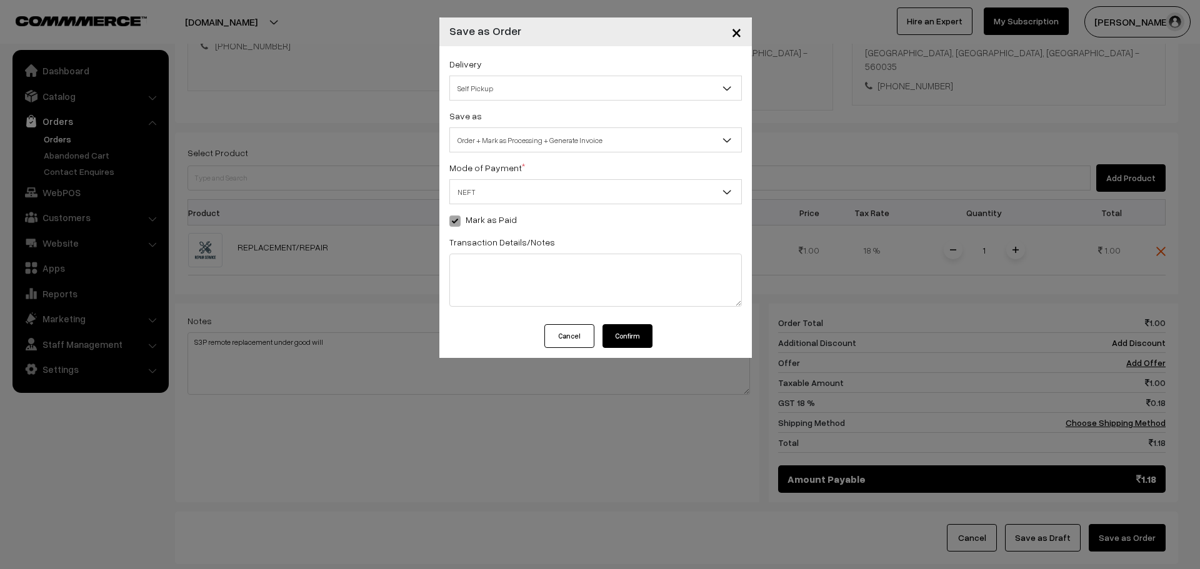
click at [647, 339] on button "Confirm" at bounding box center [627, 336] width 50 height 24
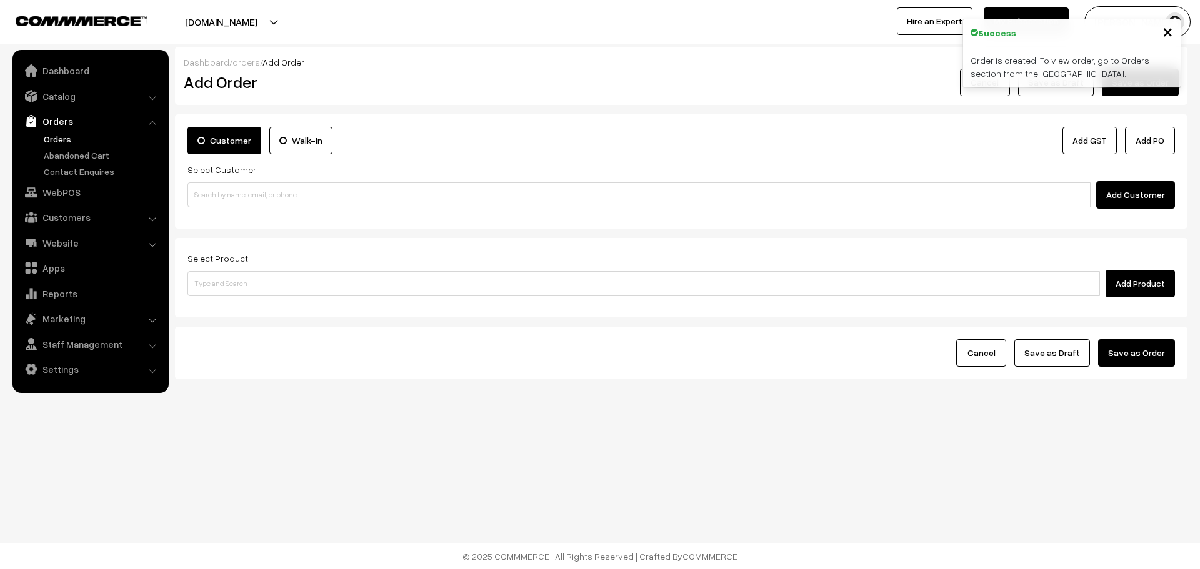
drag, startPoint x: 0, startPoint y: 0, endPoint x: 51, endPoint y: 138, distance: 147.3
click at [51, 138] on link "Orders" at bounding box center [103, 138] width 124 height 13
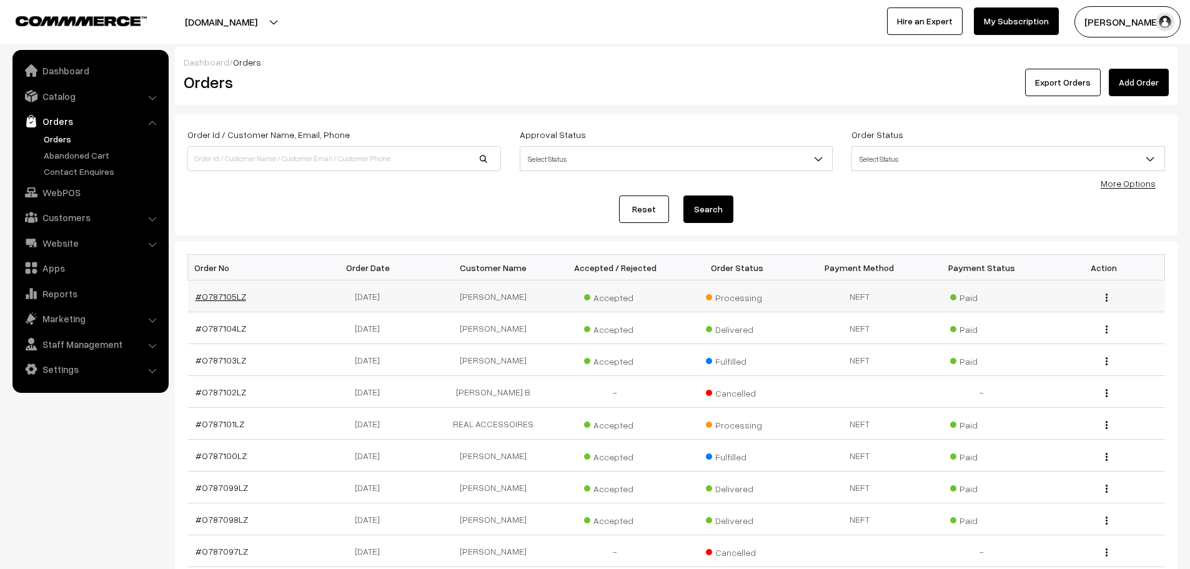
click at [222, 297] on link "#O787105LZ" at bounding box center [221, 296] width 51 height 11
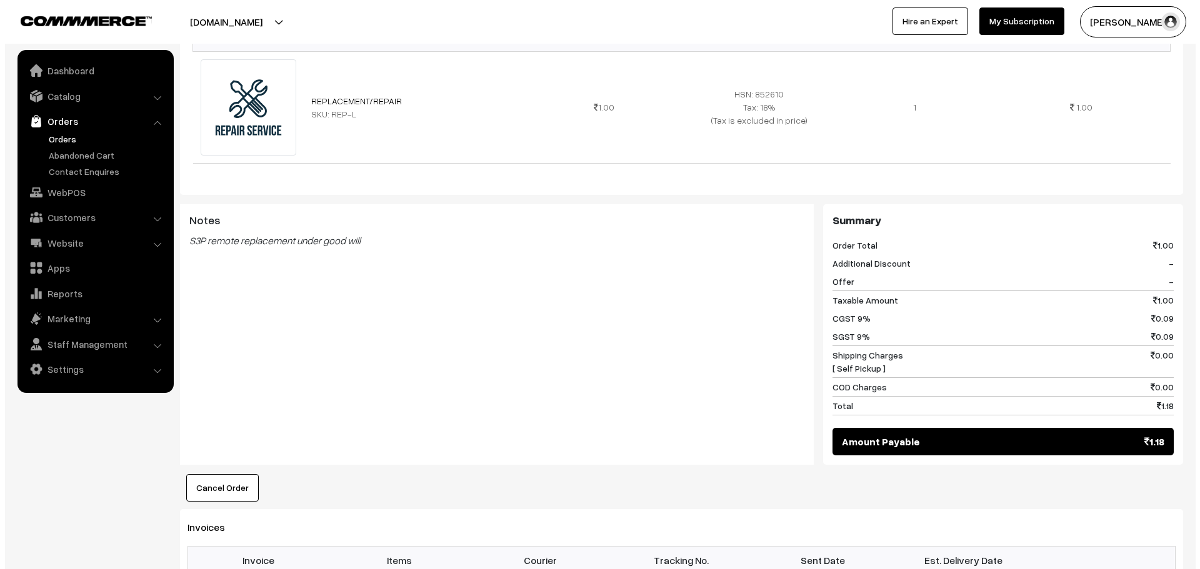
scroll to position [562, 0]
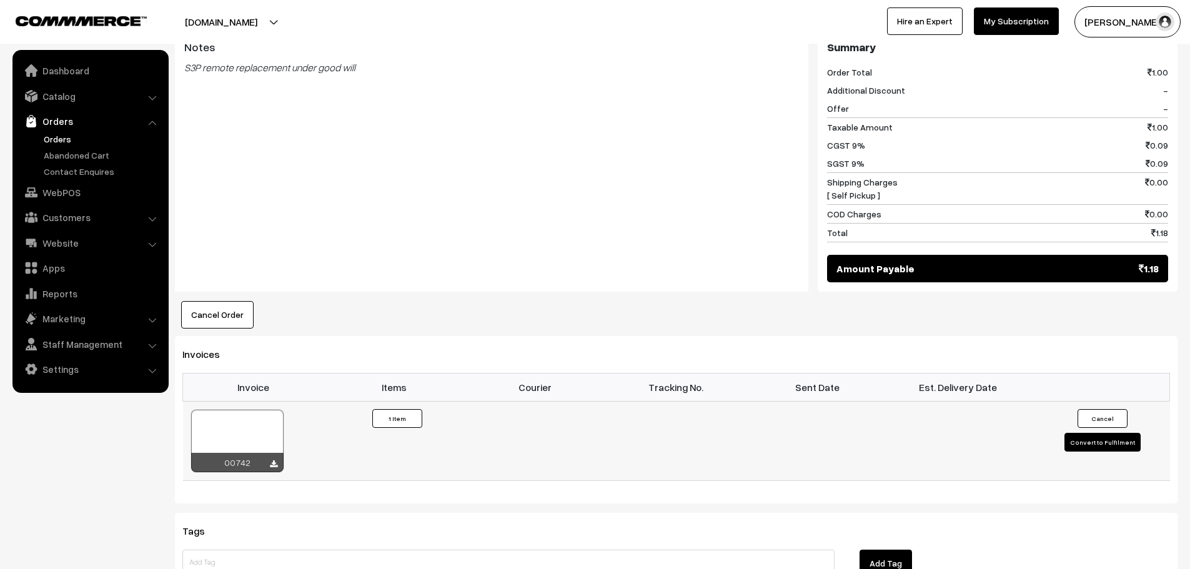
click at [1103, 433] on button "Convert to Fulfilment" at bounding box center [1103, 442] width 76 height 19
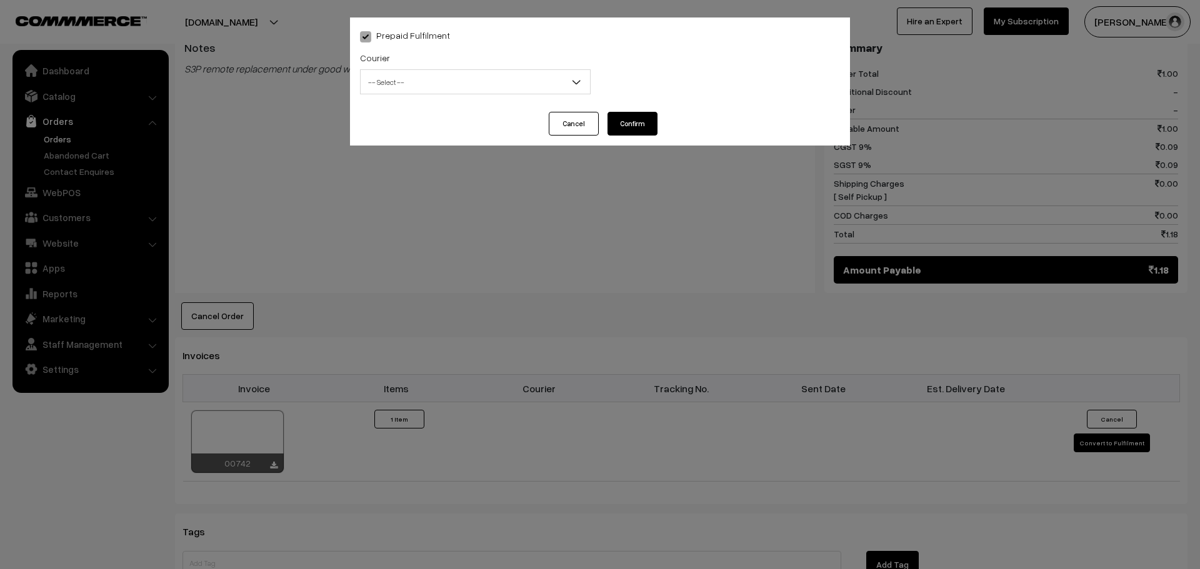
click at [422, 92] on span "-- Select --" at bounding box center [475, 82] width 229 height 22
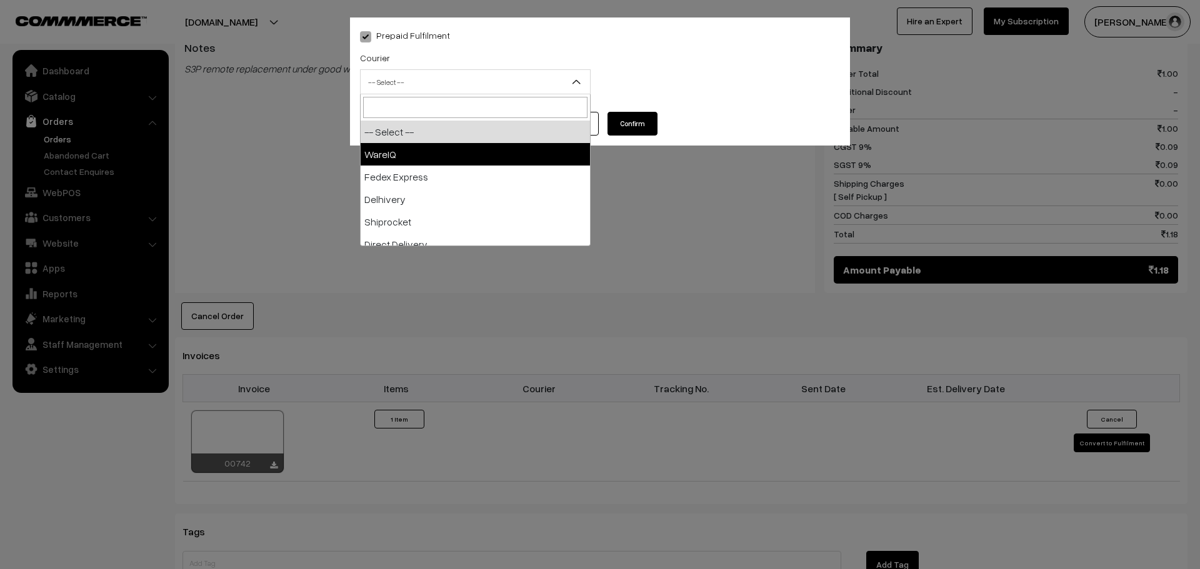
select select "1"
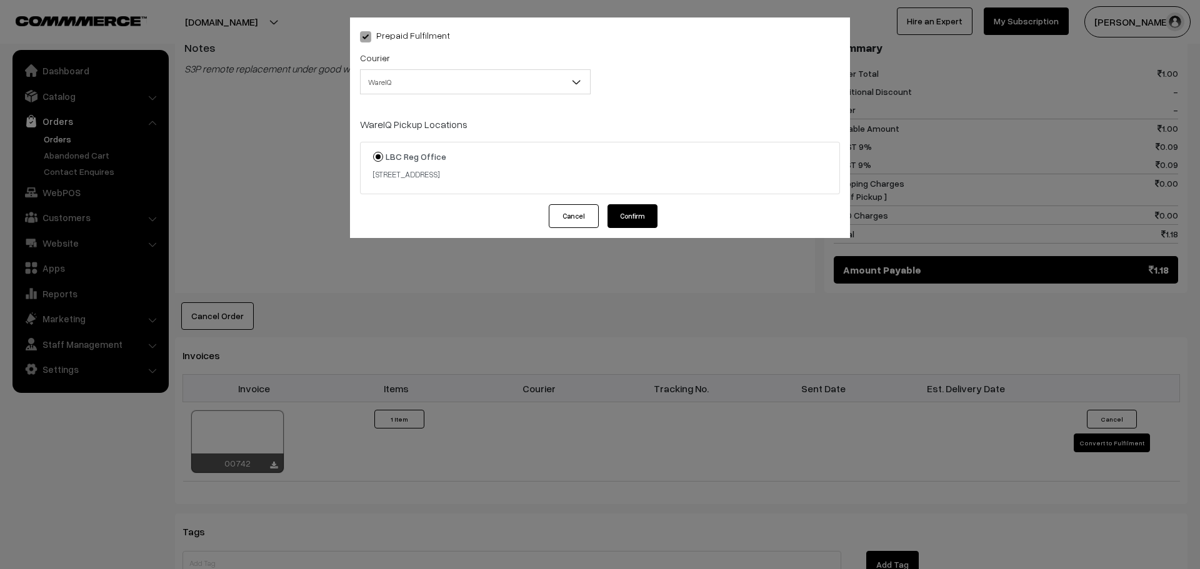
click at [637, 216] on button "Confirm" at bounding box center [632, 216] width 50 height 24
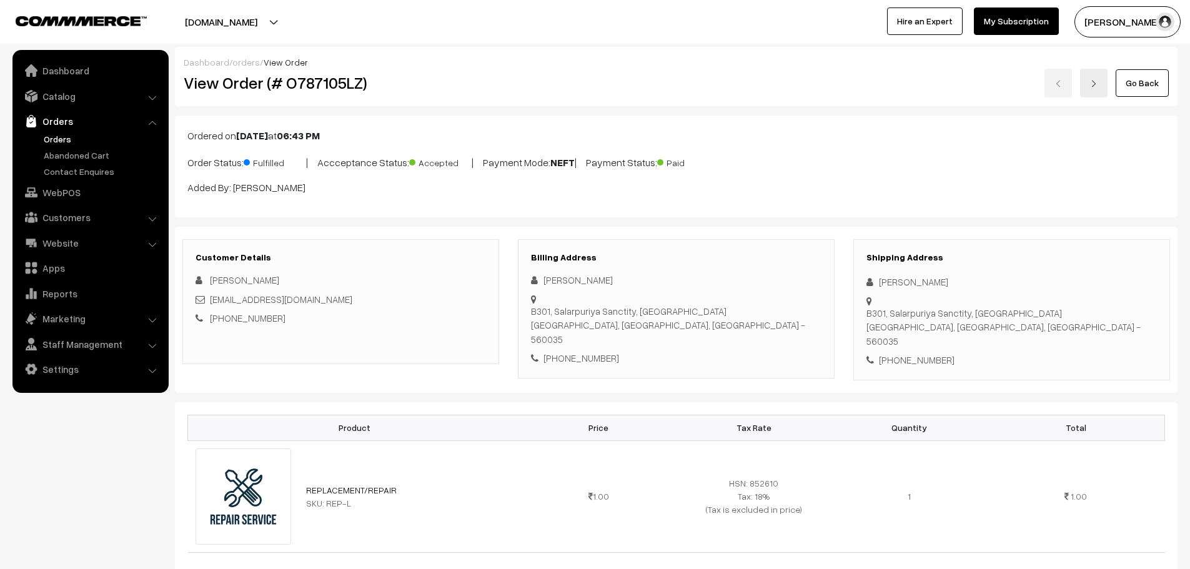
scroll to position [562, 0]
